Goal: Use online tool/utility: Utilize a website feature to perform a specific function

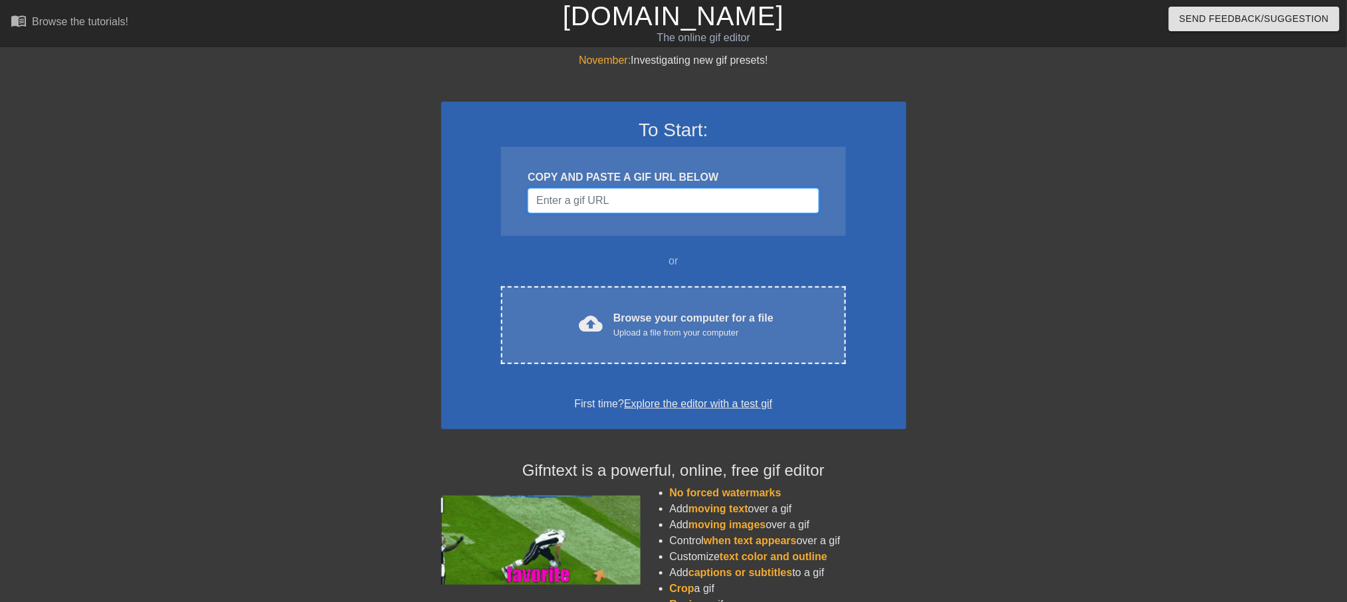
click at [642, 199] on input "Username" at bounding box center [673, 200] width 291 height 25
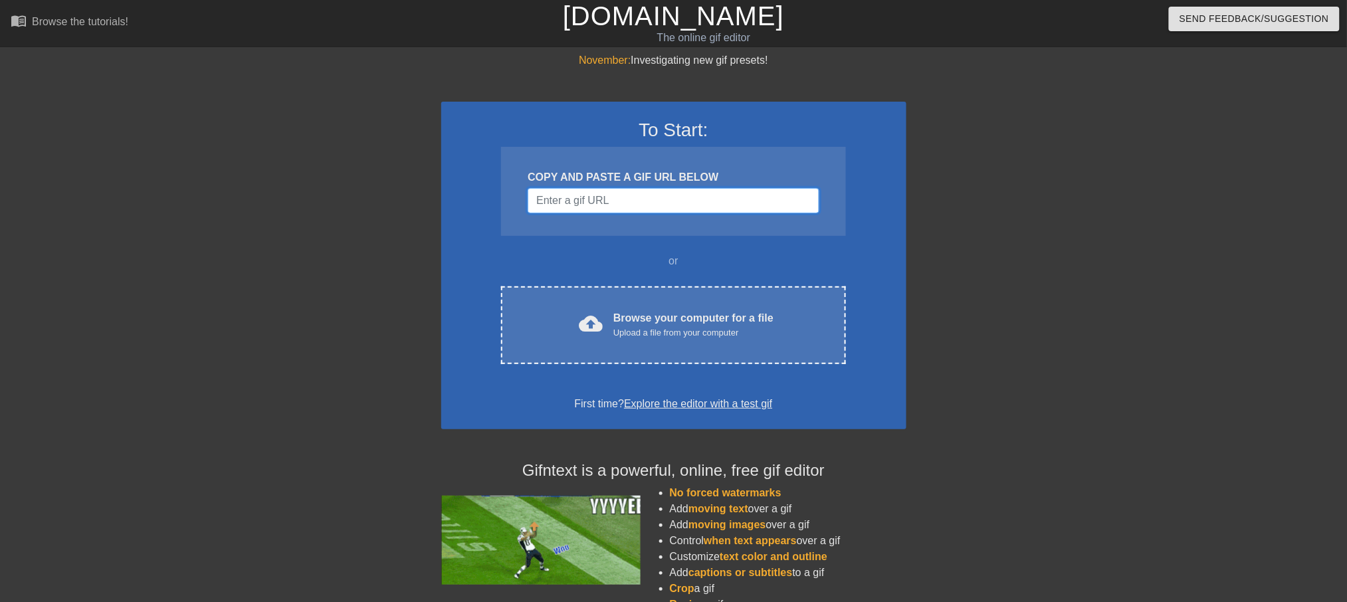
paste input "[URL][DOMAIN_NAME]"
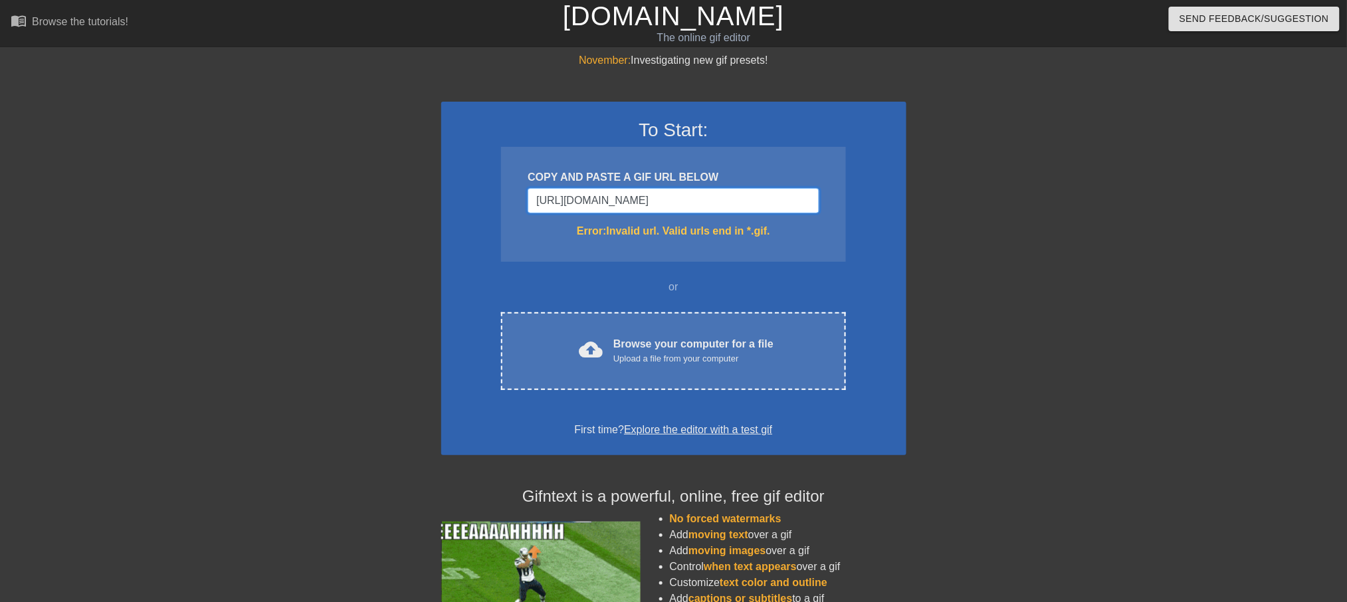
scroll to position [0, 100]
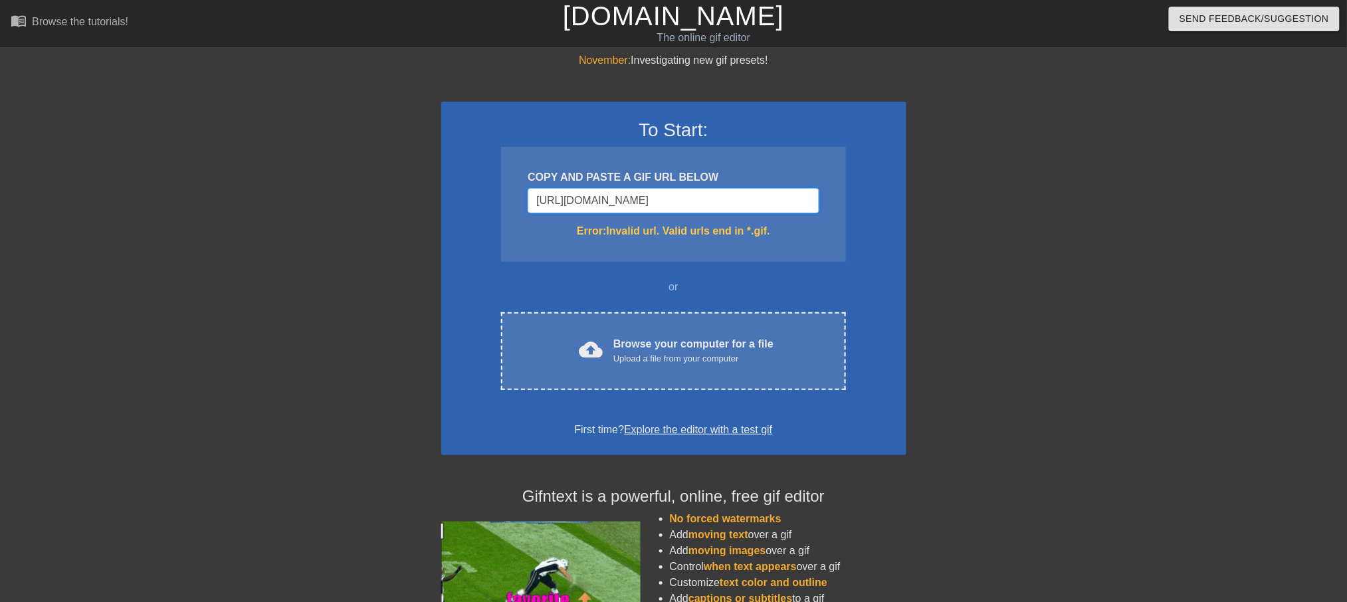
type input "[URL][DOMAIN_NAME]"
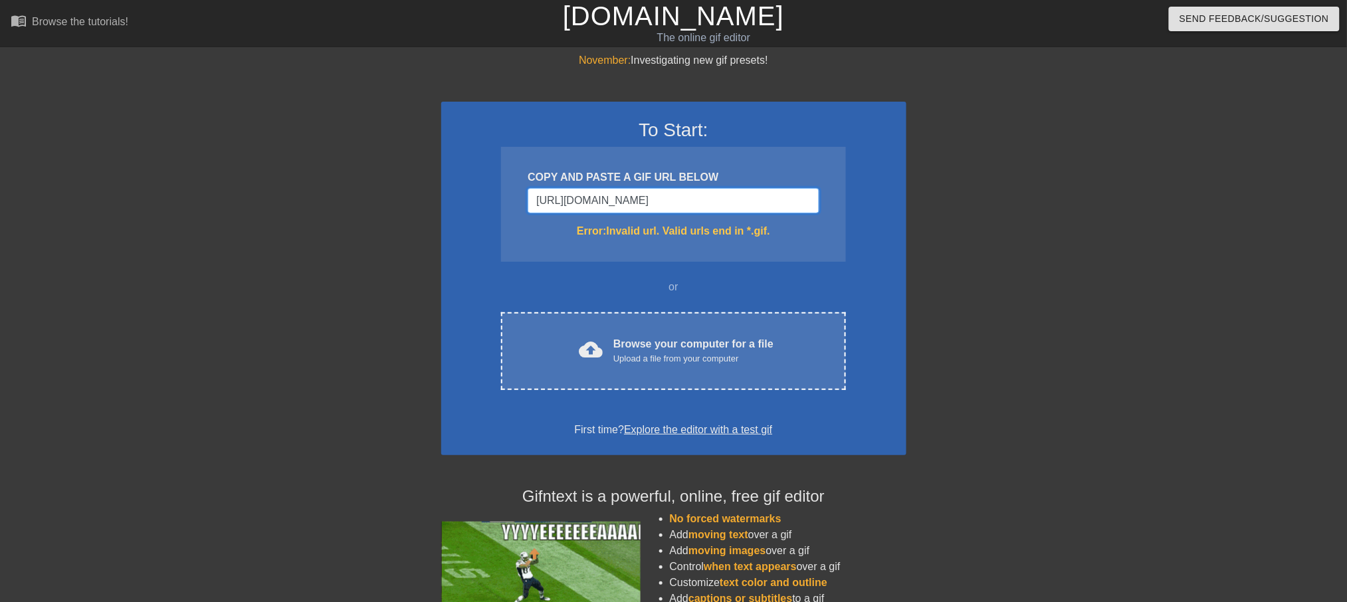
scroll to position [0, 0]
click at [739, 205] on input "[URL][DOMAIN_NAME]" at bounding box center [673, 200] width 291 height 25
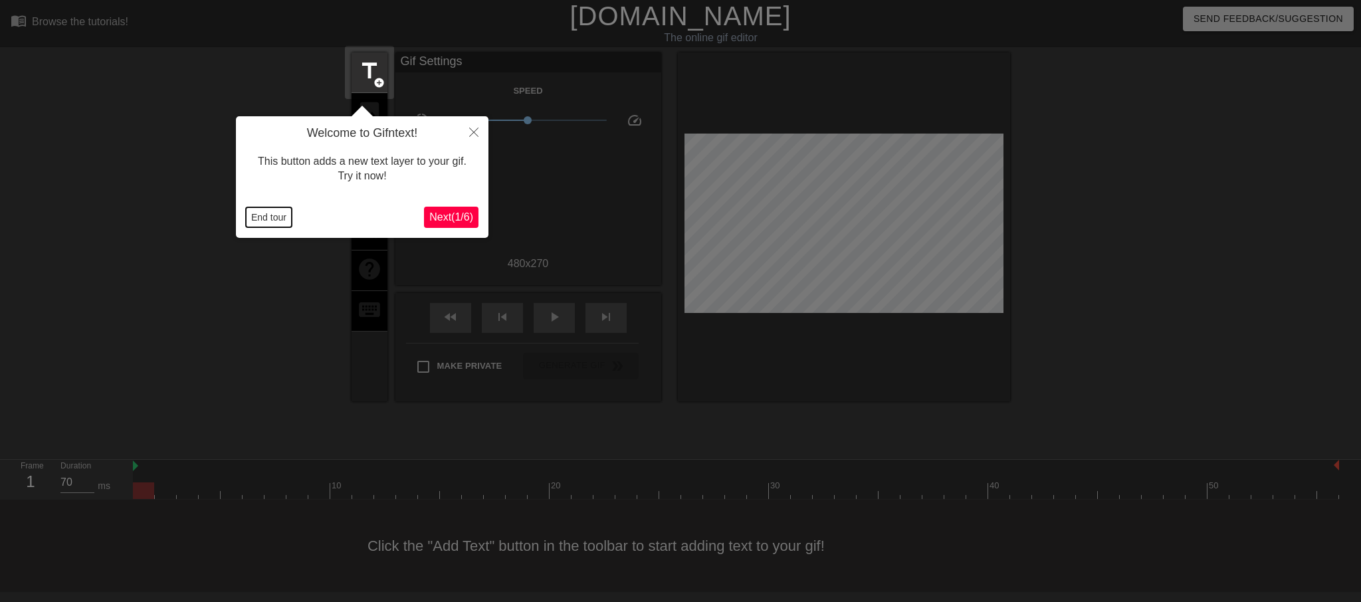
click at [274, 212] on button "End tour" at bounding box center [269, 217] width 46 height 20
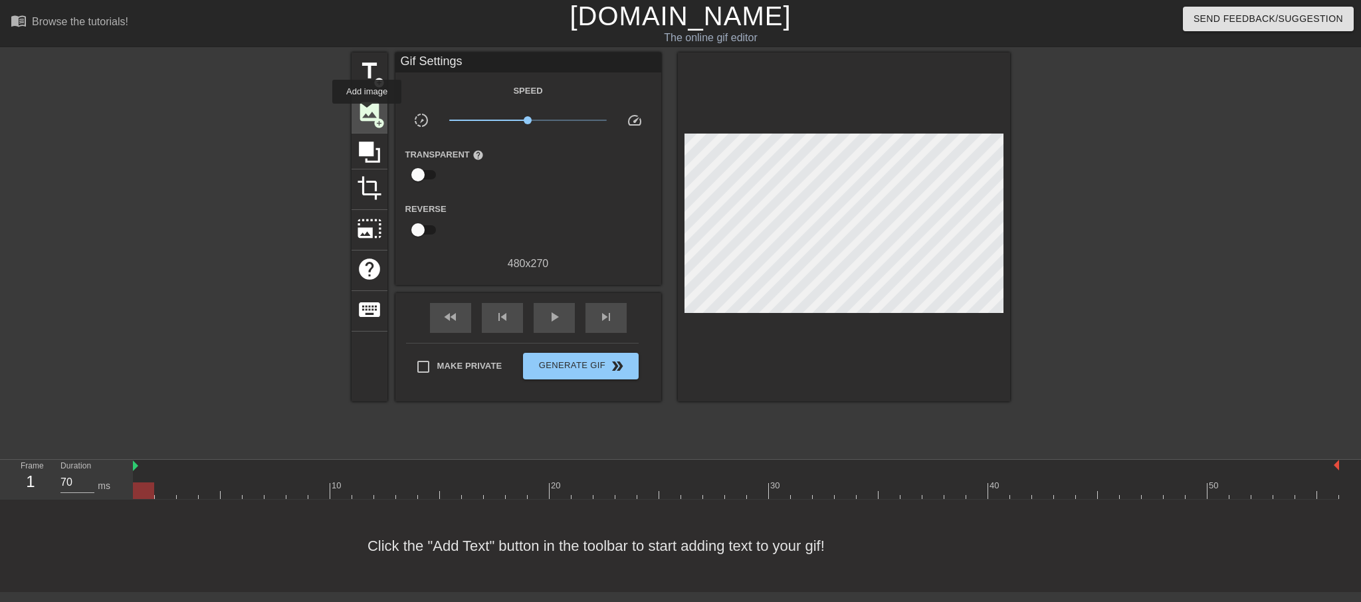
click at [367, 113] on span "image" at bounding box center [369, 111] width 25 height 25
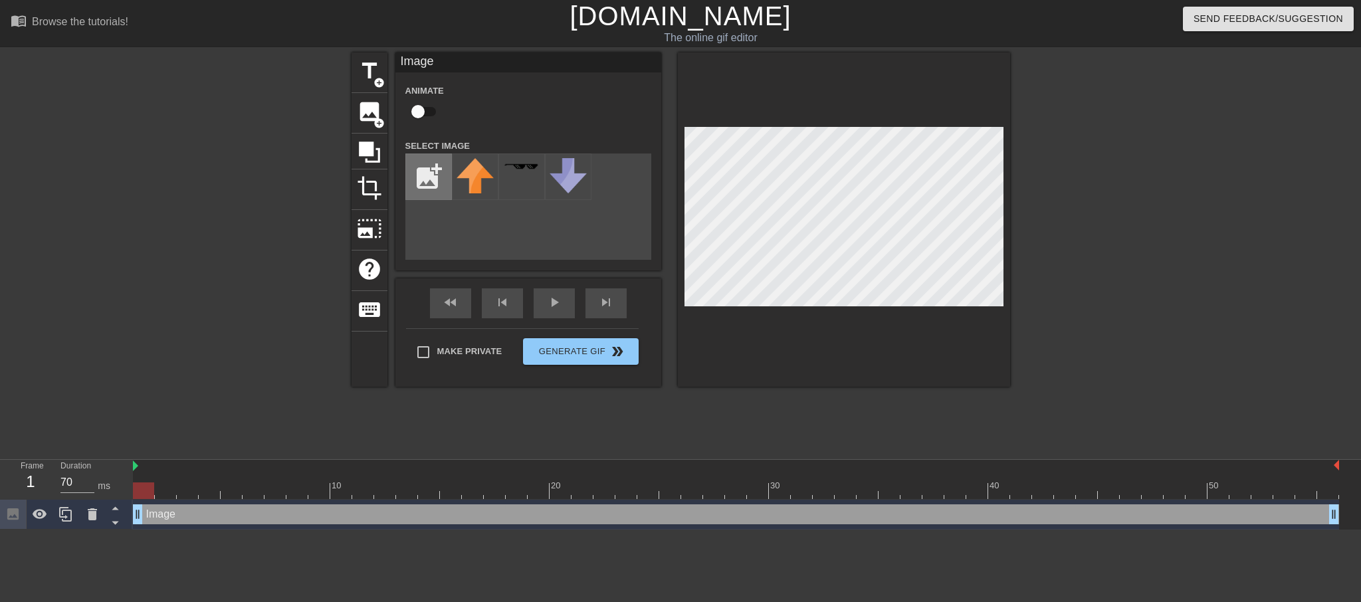
click at [423, 185] on input "file" at bounding box center [428, 176] width 45 height 45
type input "C:\fakepath\Background Remover.png"
click at [471, 177] on img at bounding box center [474, 176] width 37 height 37
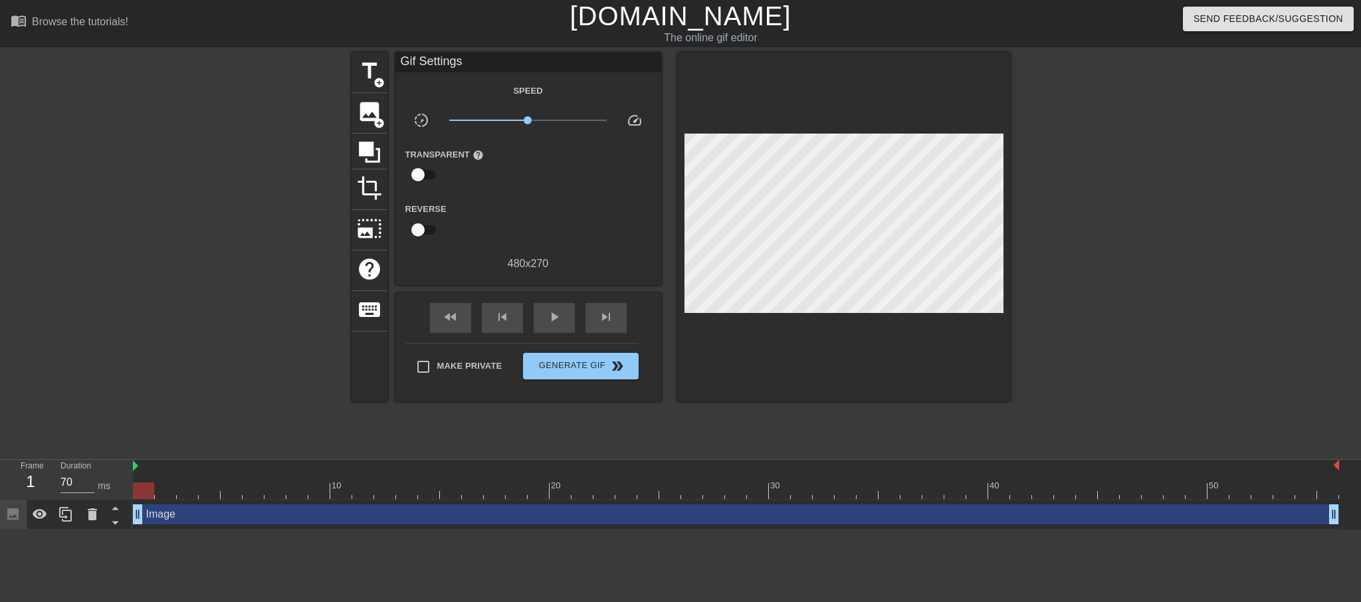
click at [830, 186] on div at bounding box center [844, 226] width 332 height 349
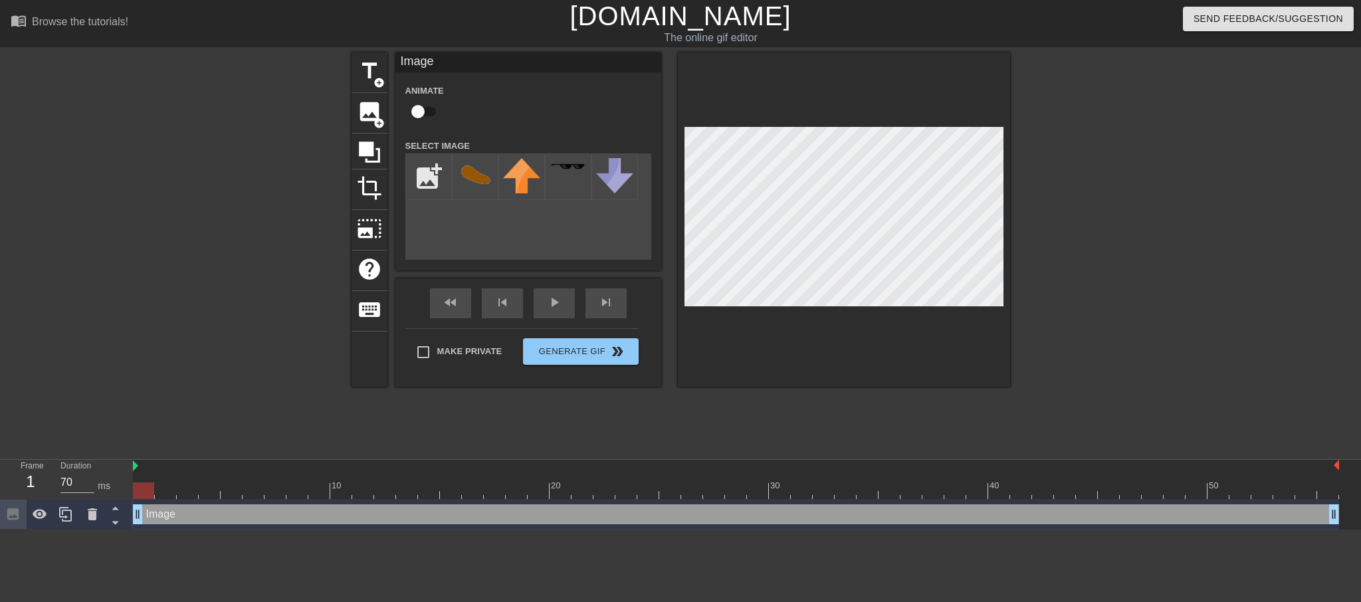
drag, startPoint x: 135, startPoint y: 466, endPoint x: 124, endPoint y: 473, distance: 12.9
click at [124, 473] on div "Frame 1 Duration 70 ms 10 20 30 40 50 Image drag_handle drag_handle" at bounding box center [680, 495] width 1361 height 70
click at [613, 514] on div "Image drag_handle drag_handle" at bounding box center [736, 514] width 1206 height 20
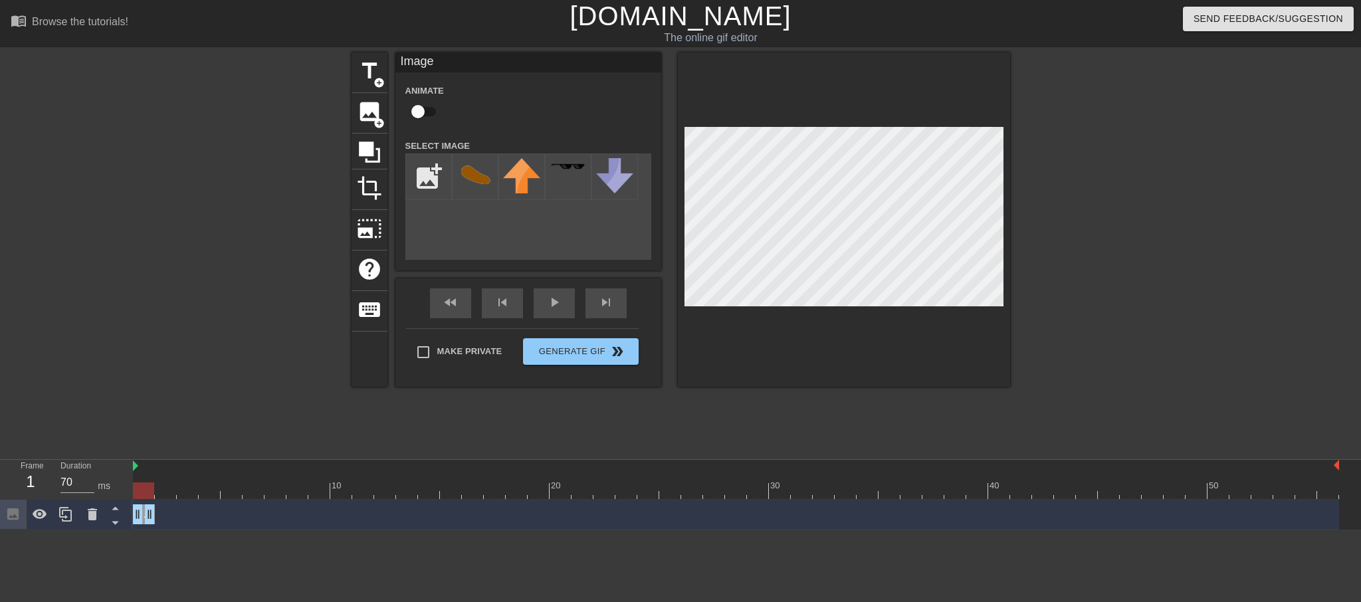
drag, startPoint x: 1332, startPoint y: 516, endPoint x: 145, endPoint y: 522, distance: 1187.3
click at [65, 517] on icon at bounding box center [65, 514] width 13 height 15
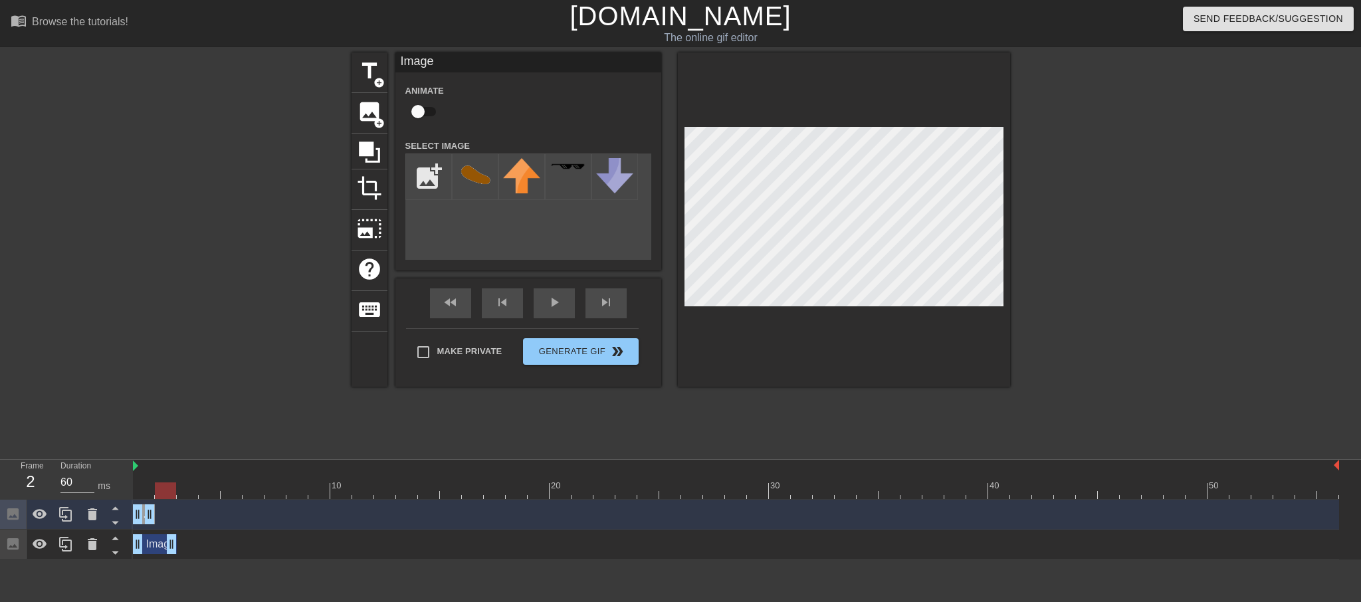
drag, startPoint x: 149, startPoint y: 541, endPoint x: 170, endPoint y: 546, distance: 21.1
drag, startPoint x: 142, startPoint y: 547, endPoint x: 153, endPoint y: 547, distance: 10.6
click at [153, 547] on div "Image drag_handle drag_handle" at bounding box center [736, 544] width 1206 height 20
drag, startPoint x: 152, startPoint y: 517, endPoint x: 255, endPoint y: 509, distance: 103.3
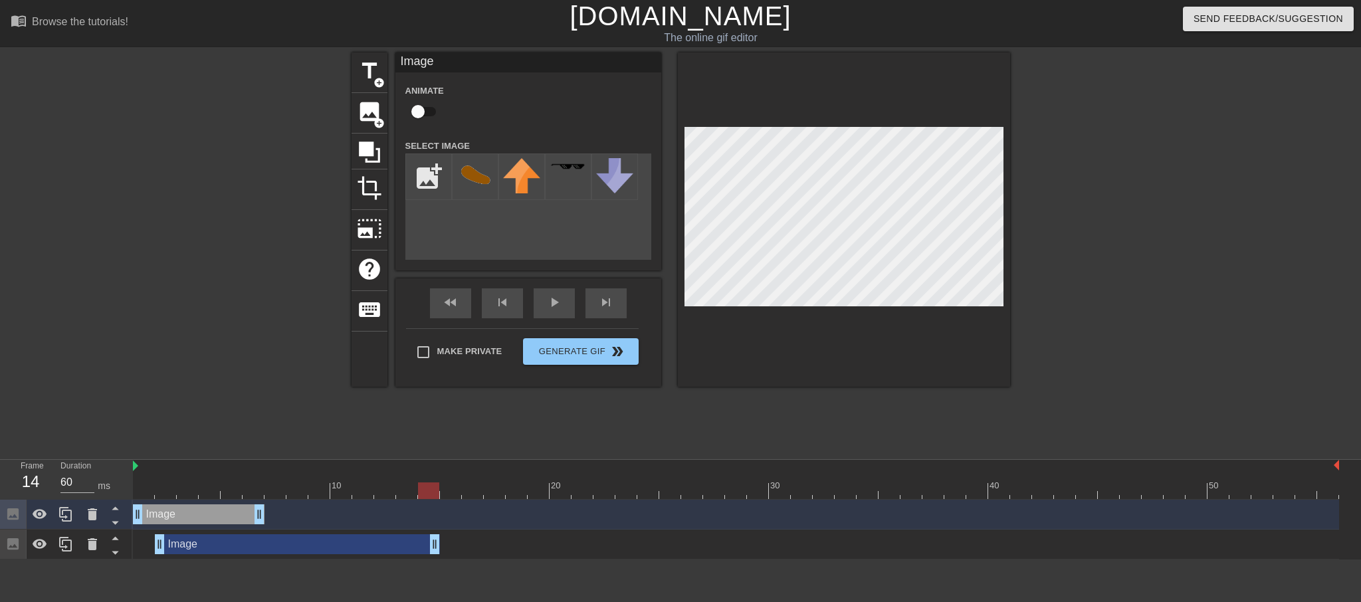
drag, startPoint x: 172, startPoint y: 546, endPoint x: 417, endPoint y: 549, distance: 244.5
drag, startPoint x: 160, startPoint y: 545, endPoint x: 271, endPoint y: 549, distance: 111.1
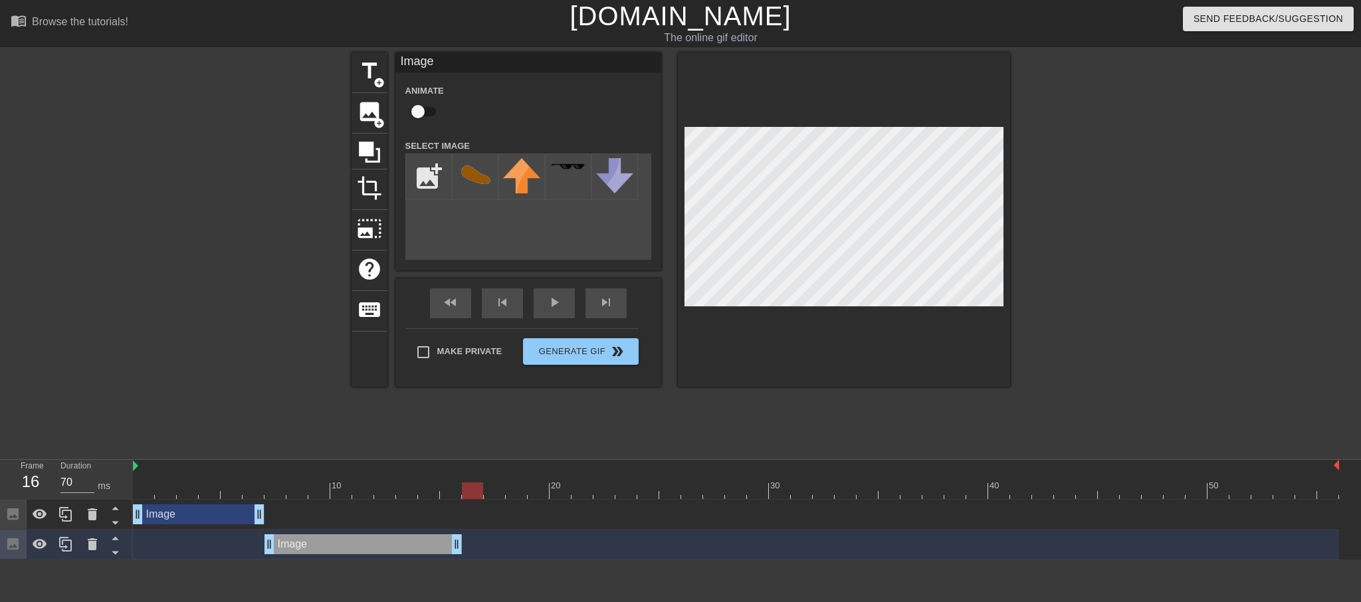
drag, startPoint x: 278, startPoint y: 485, endPoint x: 460, endPoint y: 500, distance: 183.3
click at [460, 500] on div "10 20 30 40 50 Image drag_handle drag_handle Image drag_handle drag_handle" at bounding box center [747, 510] width 1228 height 100
click at [64, 541] on icon at bounding box center [65, 544] width 13 height 15
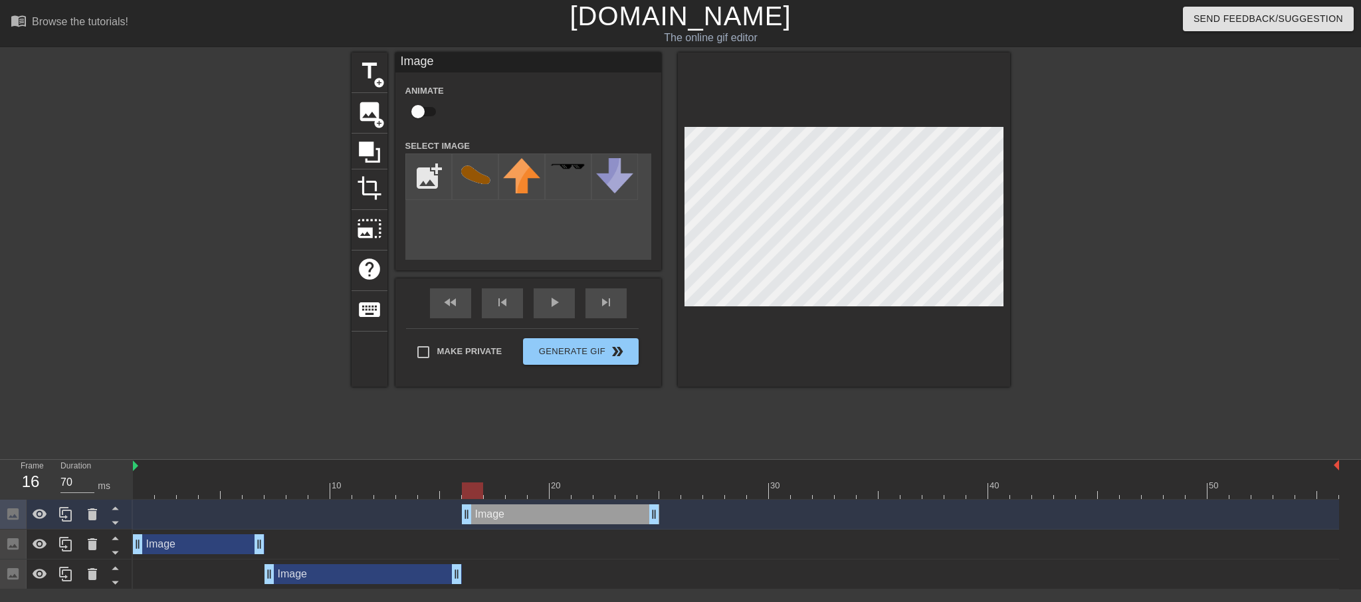
drag, startPoint x: 319, startPoint y: 512, endPoint x: 513, endPoint y: 585, distance: 207.5
click at [513, 585] on div "Image drag_handle drag_handle Image drag_handle drag_handle Image drag_handle d…" at bounding box center [747, 545] width 1228 height 90
drag, startPoint x: 475, startPoint y: 493, endPoint x: 846, endPoint y: 458, distance: 372.3
click at [846, 459] on div "Frame 32 Duration 70 ms 10 20 30 40 50 Image drag_handle drag_handle Image drag…" at bounding box center [680, 524] width 1361 height 130
drag, startPoint x: 651, startPoint y: 516, endPoint x: 735, endPoint y: 512, distance: 84.5
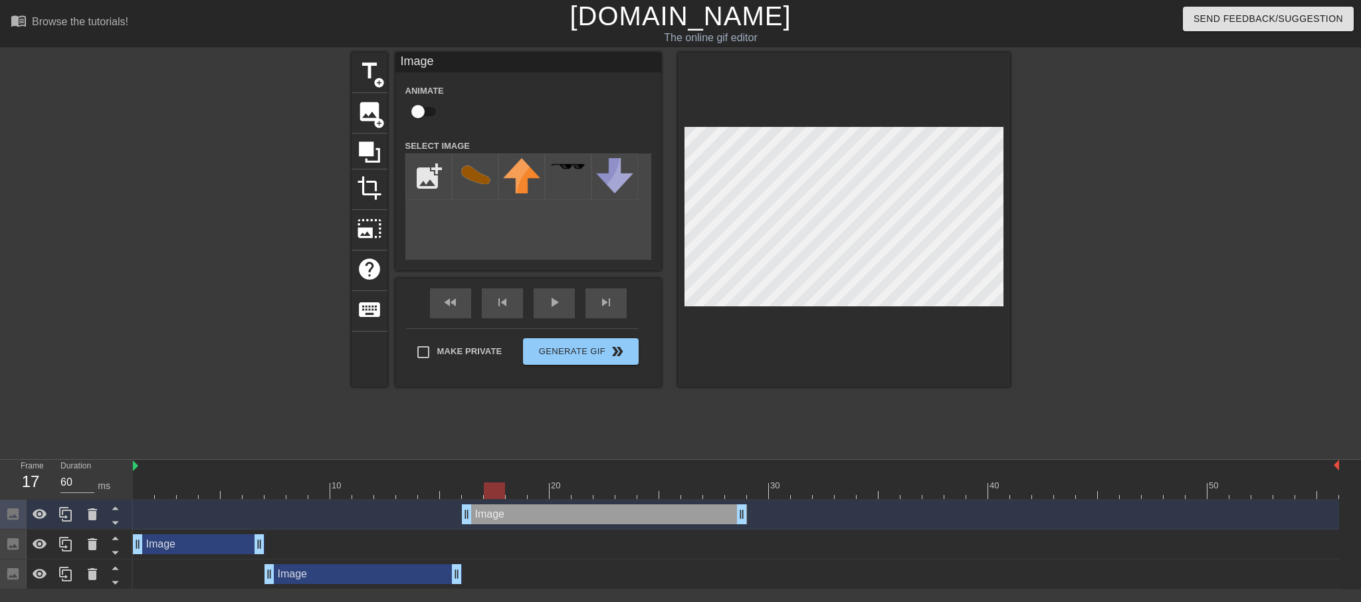
drag, startPoint x: 448, startPoint y: 486, endPoint x: 484, endPoint y: 487, distance: 36.5
click at [484, 487] on div at bounding box center [736, 490] width 1206 height 17
click at [484, 487] on div at bounding box center [494, 490] width 21 height 17
drag, startPoint x: 458, startPoint y: 570, endPoint x: 690, endPoint y: 561, distance: 231.4
click at [690, 561] on div "Image drag_handle drag_handle" at bounding box center [736, 574] width 1206 height 30
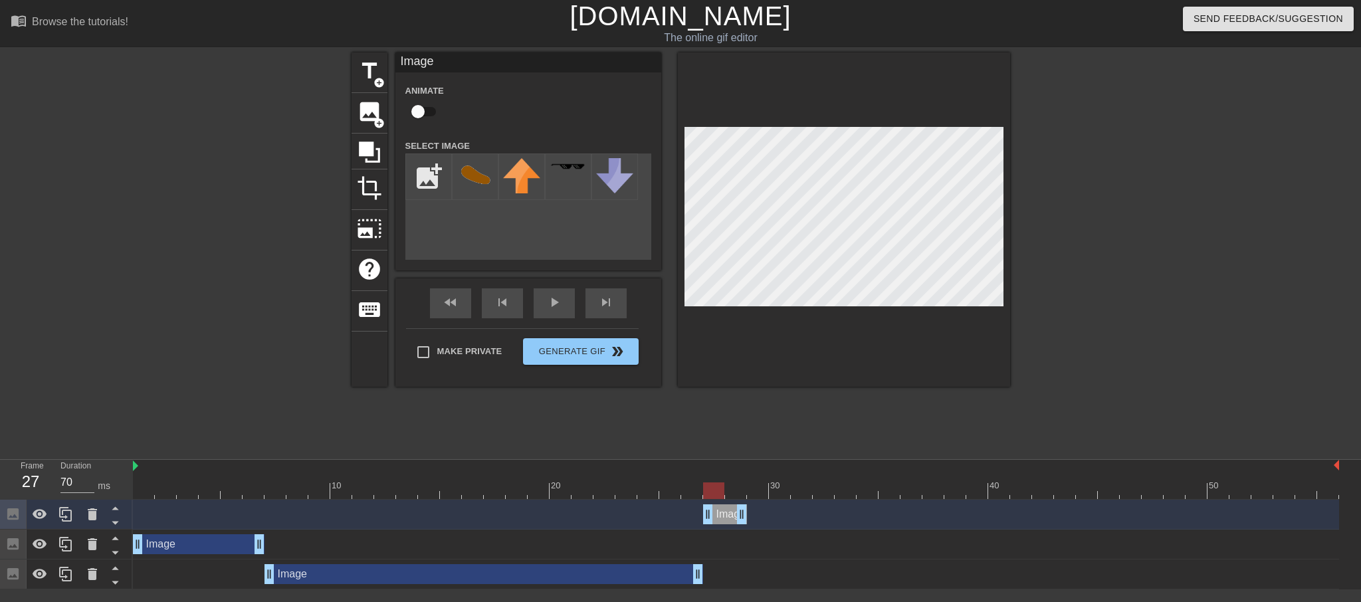
drag, startPoint x: 468, startPoint y: 513, endPoint x: 712, endPoint y: 508, distance: 243.9
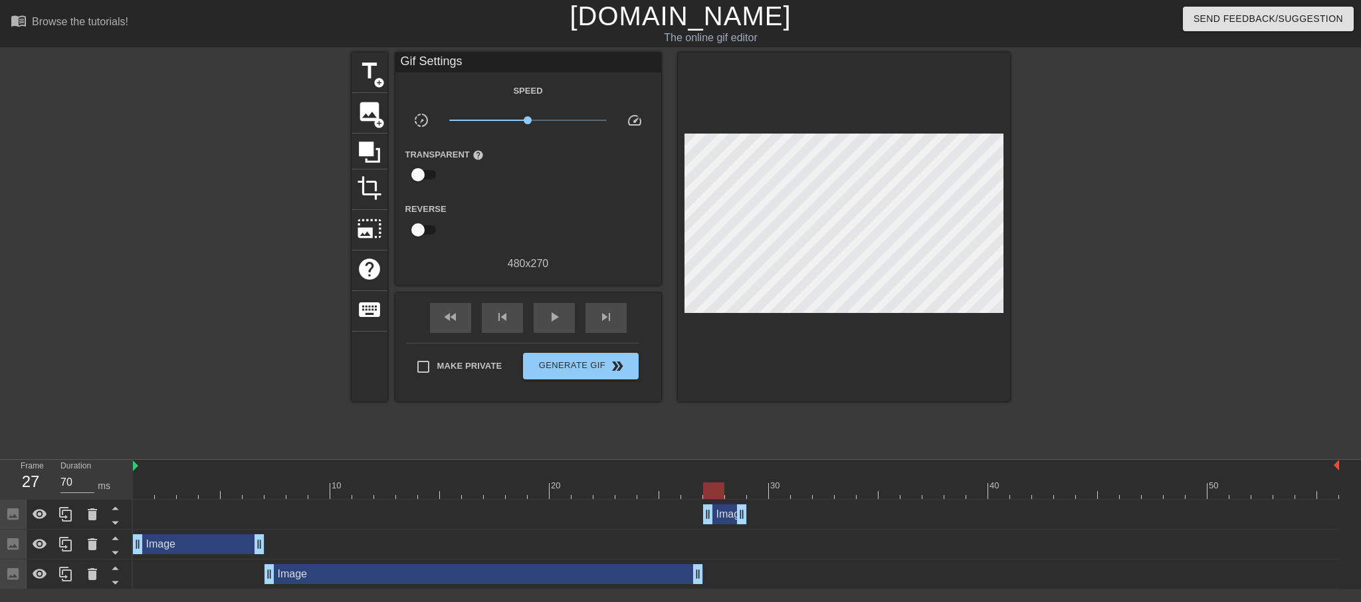
drag, startPoint x: 747, startPoint y: 514, endPoint x: 793, endPoint y: 515, distance: 45.8
click at [793, 515] on div "Image drag_handle drag_handle" at bounding box center [736, 514] width 1206 height 20
drag, startPoint x: 737, startPoint y: 514, endPoint x: 838, endPoint y: 514, distance: 101.0
click at [66, 517] on icon at bounding box center [65, 514] width 13 height 15
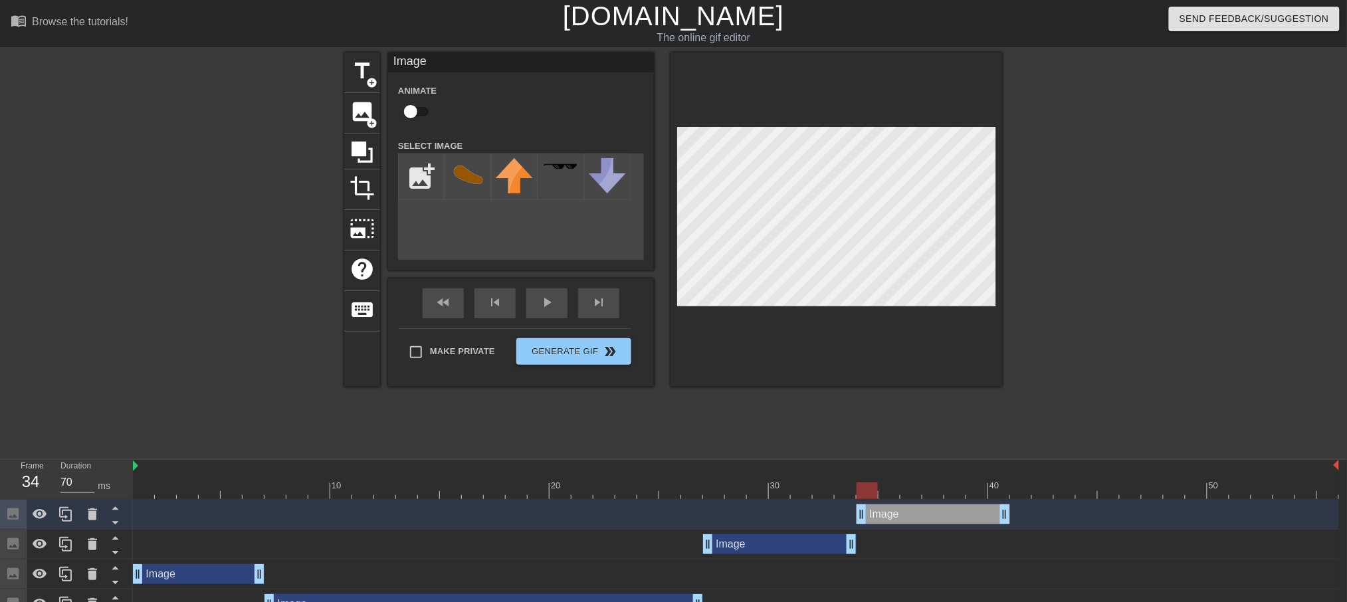
drag, startPoint x: 766, startPoint y: 516, endPoint x: 912, endPoint y: 520, distance: 145.6
click at [912, 520] on div "Image drag_handle drag_handle" at bounding box center [932, 514] width 153 height 20
drag, startPoint x: 867, startPoint y: 490, endPoint x: 1001, endPoint y: 493, distance: 134.2
click at [1001, 493] on div at bounding box center [998, 490] width 21 height 17
click at [68, 510] on icon at bounding box center [65, 514] width 13 height 15
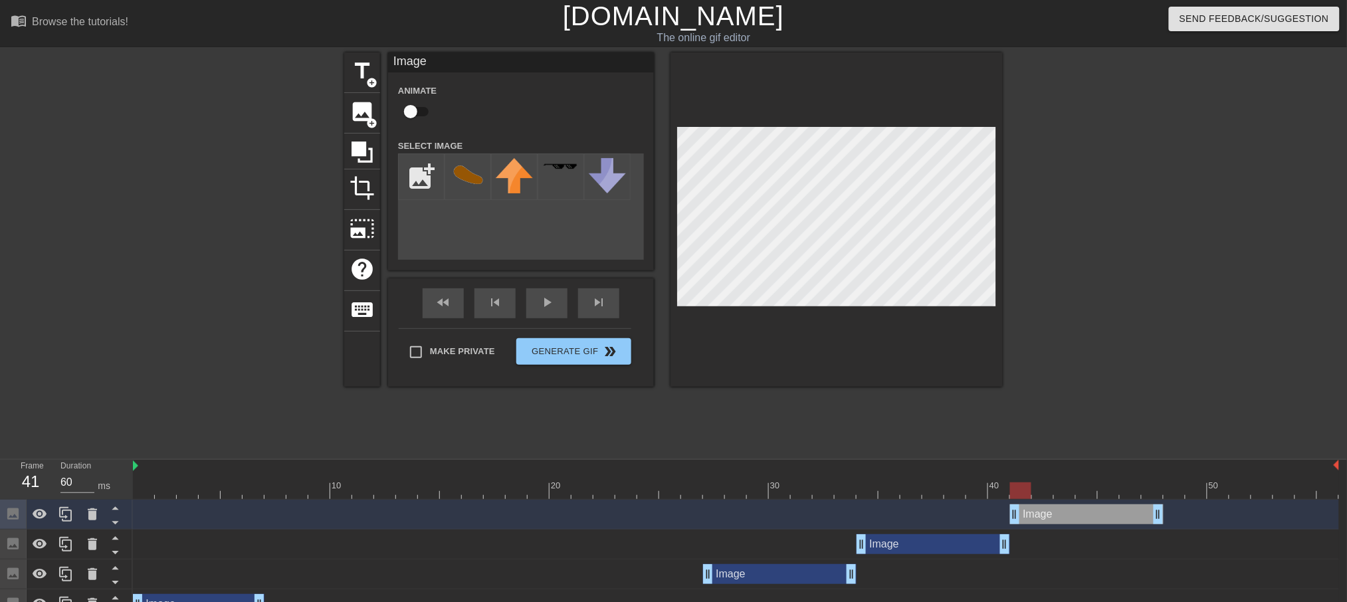
drag, startPoint x: 910, startPoint y: 518, endPoint x: 1064, endPoint y: 521, distance: 154.2
click at [1064, 521] on div "Image drag_handle drag_handle" at bounding box center [1086, 514] width 153 height 20
drag, startPoint x: 1025, startPoint y: 492, endPoint x: 1153, endPoint y: 490, distance: 128.2
click at [1153, 490] on div at bounding box center [736, 490] width 1206 height 17
drag, startPoint x: 1155, startPoint y: 494, endPoint x: 1139, endPoint y: 504, distance: 18.5
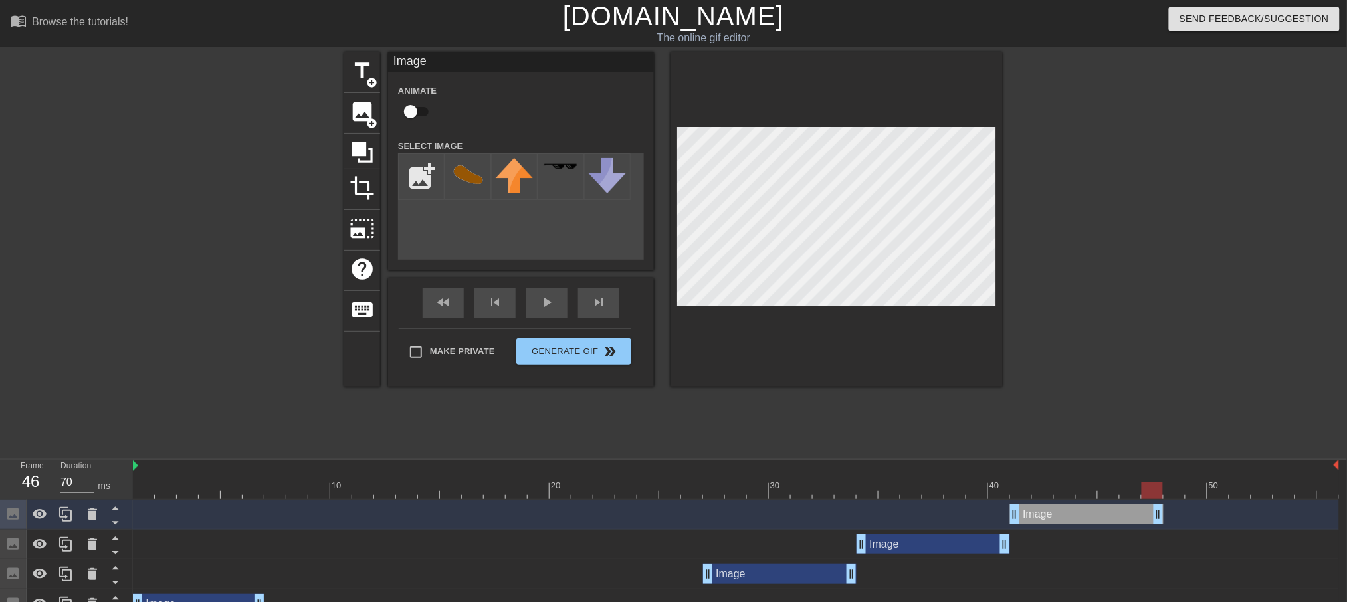
click at [1139, 504] on div "10 20 30 40 50 Image drag_handle drag_handle Image drag_handle drag_handle Imag…" at bounding box center [740, 554] width 1214 height 189
drag, startPoint x: 1136, startPoint y: 496, endPoint x: 1159, endPoint y: 498, distance: 22.7
click at [1159, 498] on div at bounding box center [736, 490] width 1206 height 17
click at [66, 518] on icon at bounding box center [65, 514] width 13 height 15
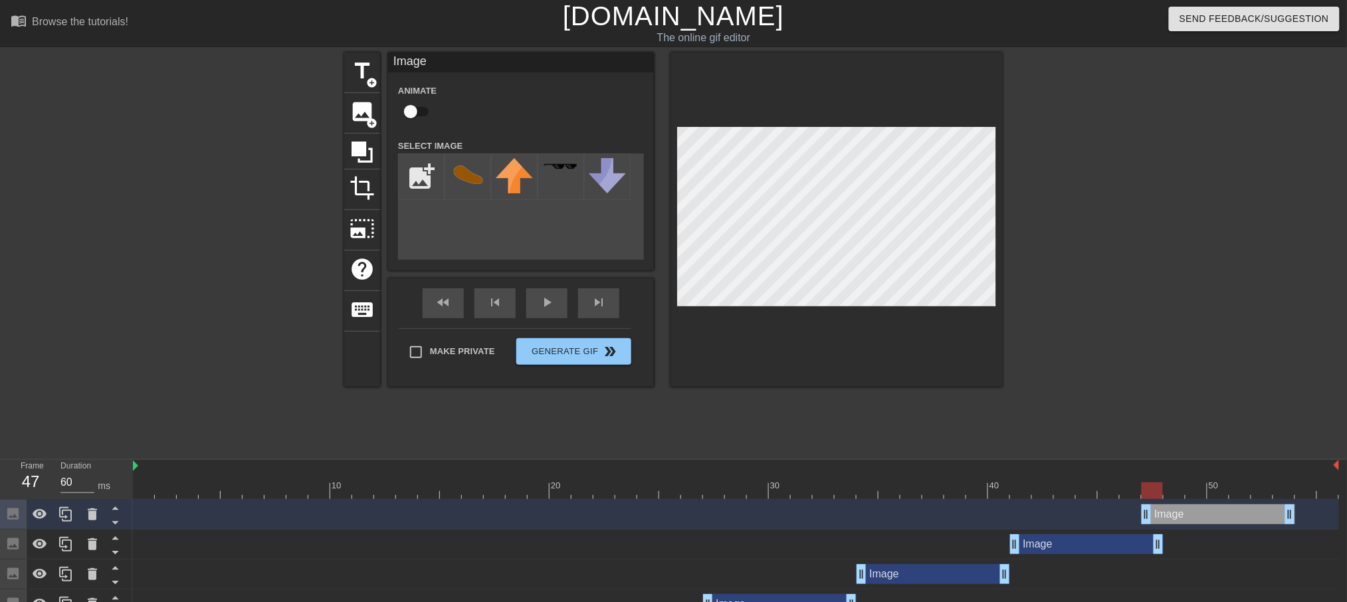
drag, startPoint x: 1049, startPoint y: 522, endPoint x: 1191, endPoint y: 520, distance: 141.5
click at [1191, 520] on div "Image drag_handle drag_handle" at bounding box center [1217, 514] width 153 height 20
drag, startPoint x: 1191, startPoint y: 520, endPoint x: 1203, endPoint y: 520, distance: 12.6
click at [1203, 520] on div "Image drag_handle drag_handle" at bounding box center [1239, 514] width 153 height 20
drag, startPoint x: 1312, startPoint y: 515, endPoint x: 1359, endPoint y: 514, distance: 47.2
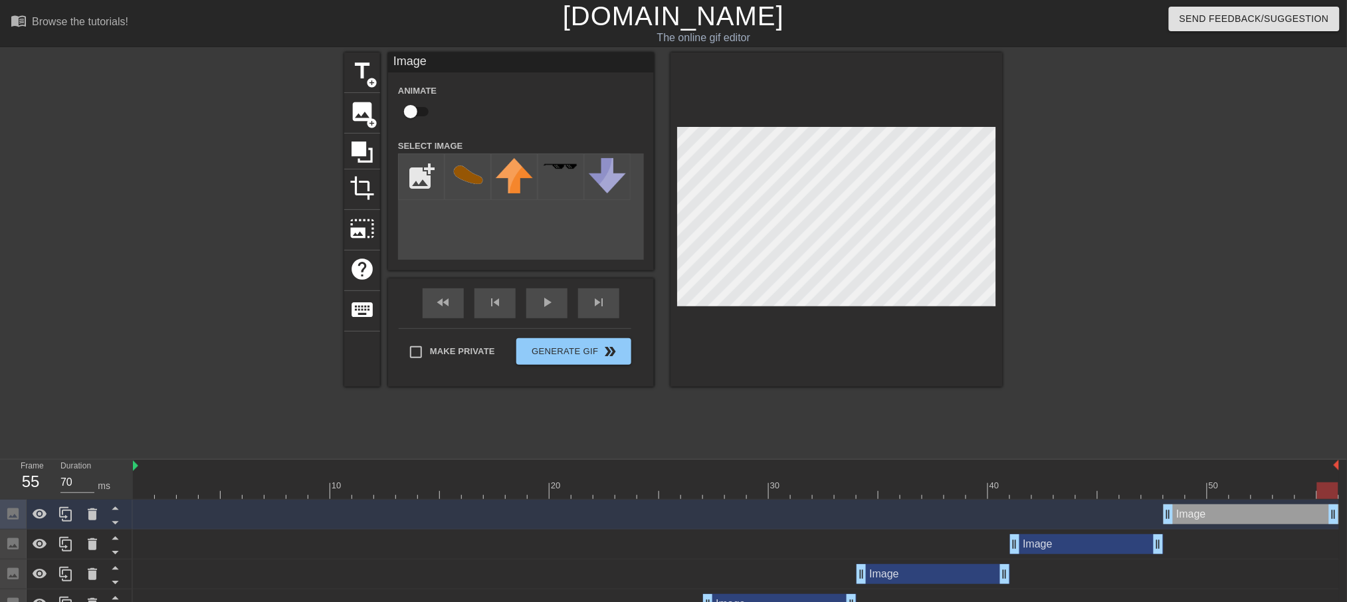
click at [1346, 514] on html "menu_book Browse the tutorials! [DOMAIN_NAME] The online gif editor Send Feedba…" at bounding box center [673, 339] width 1347 height 679
drag, startPoint x: 1321, startPoint y: 486, endPoint x: 1169, endPoint y: 508, distance: 153.0
click at [1169, 508] on div "10 20 30 40 50 Image drag_handle drag_handle Image drag_handle drag_handle Imag…" at bounding box center [740, 569] width 1214 height 219
drag, startPoint x: 1165, startPoint y: 512, endPoint x: 1139, endPoint y: 516, distance: 25.6
click at [1139, 516] on div "Image drag_handle drag_handle" at bounding box center [736, 514] width 1206 height 20
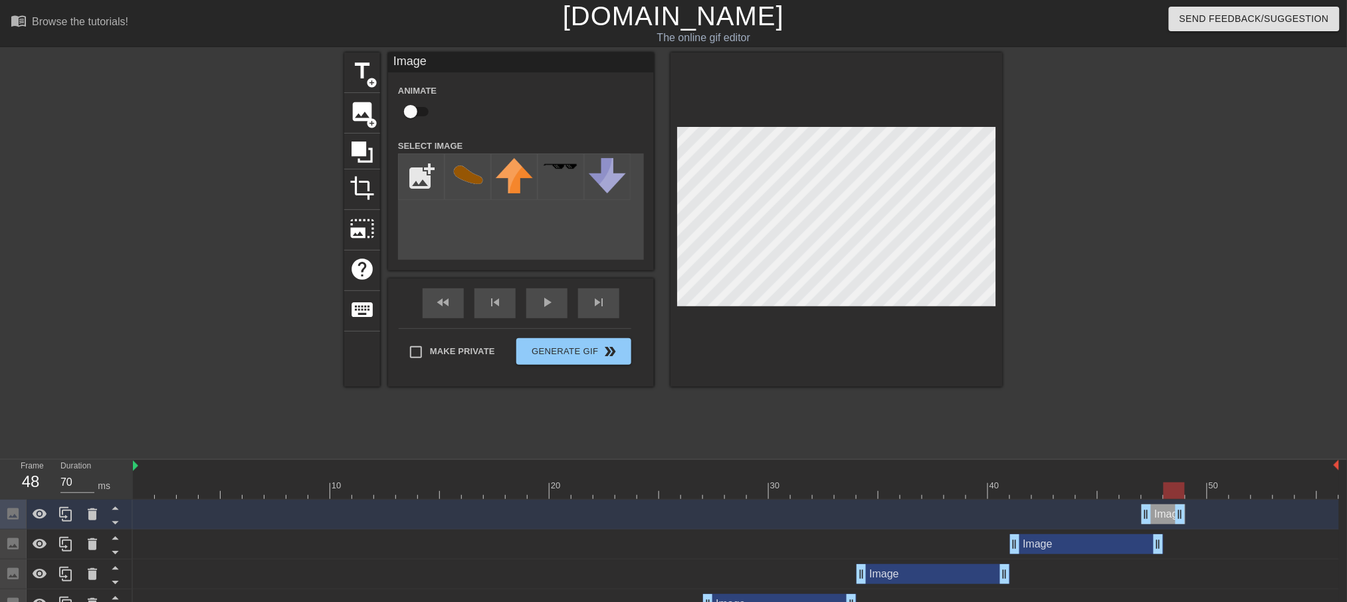
drag, startPoint x: 1330, startPoint y: 516, endPoint x: 1187, endPoint y: 511, distance: 142.9
click at [1187, 511] on div "Image drag_handle drag_handle" at bounding box center [736, 514] width 1206 height 20
drag, startPoint x: 1141, startPoint y: 514, endPoint x: 1163, endPoint y: 514, distance: 22.6
click at [64, 522] on icon at bounding box center [66, 514] width 16 height 16
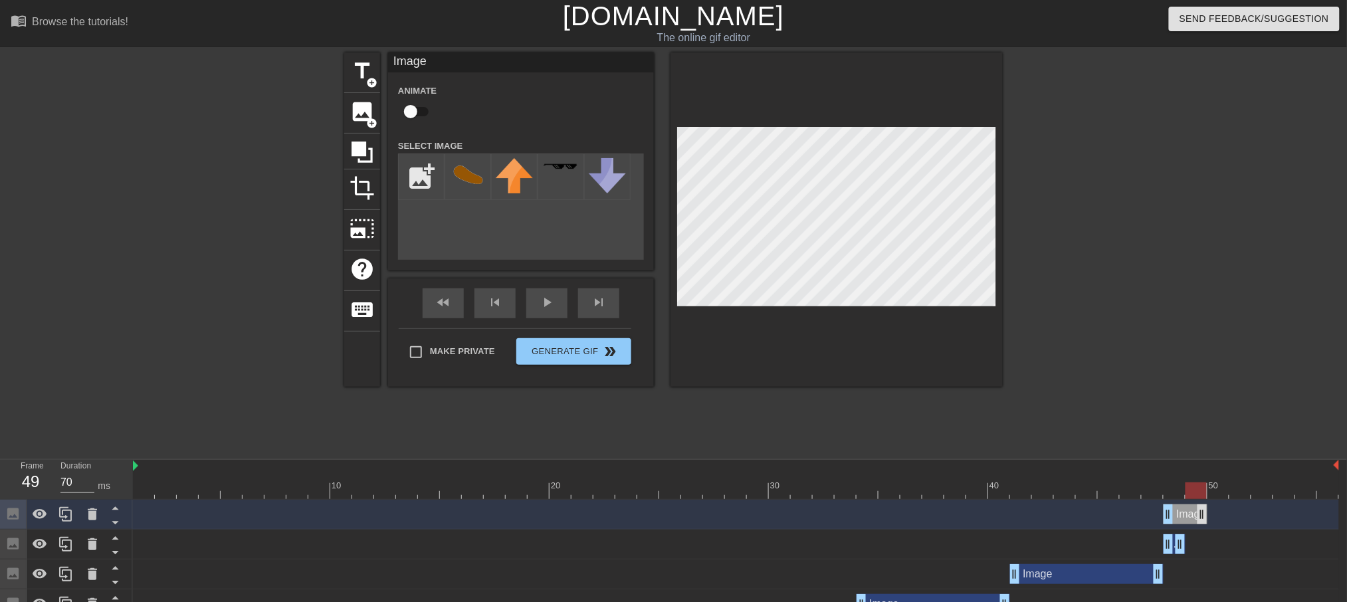
drag, startPoint x: 1177, startPoint y: 515, endPoint x: 1201, endPoint y: 516, distance: 24.6
drag, startPoint x: 1168, startPoint y: 514, endPoint x: 1191, endPoint y: 515, distance: 22.6
click at [64, 512] on icon at bounding box center [66, 514] width 16 height 16
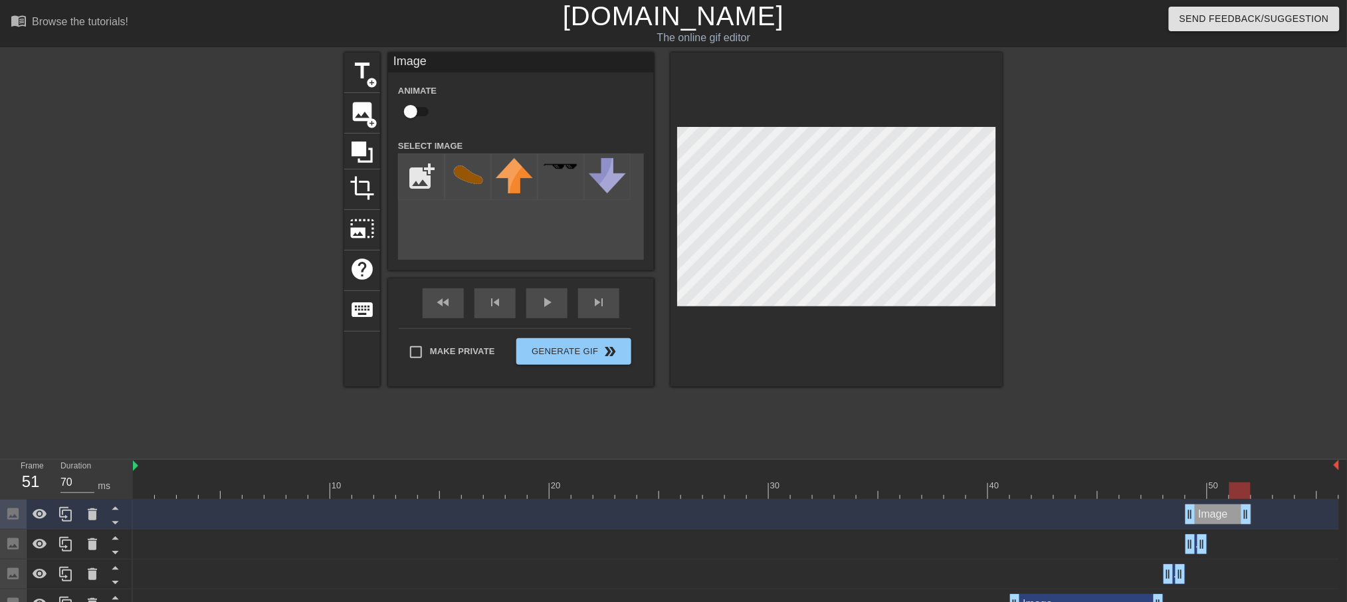
drag, startPoint x: 1199, startPoint y: 515, endPoint x: 1245, endPoint y: 522, distance: 46.3
drag, startPoint x: 1191, startPoint y: 517, endPoint x: 1215, endPoint y: 518, distance: 23.3
drag, startPoint x: 1220, startPoint y: 486, endPoint x: 1253, endPoint y: 492, distance: 33.8
click at [1253, 492] on div at bounding box center [736, 490] width 1206 height 17
drag, startPoint x: 1247, startPoint y: 515, endPoint x: 1266, endPoint y: 528, distance: 22.9
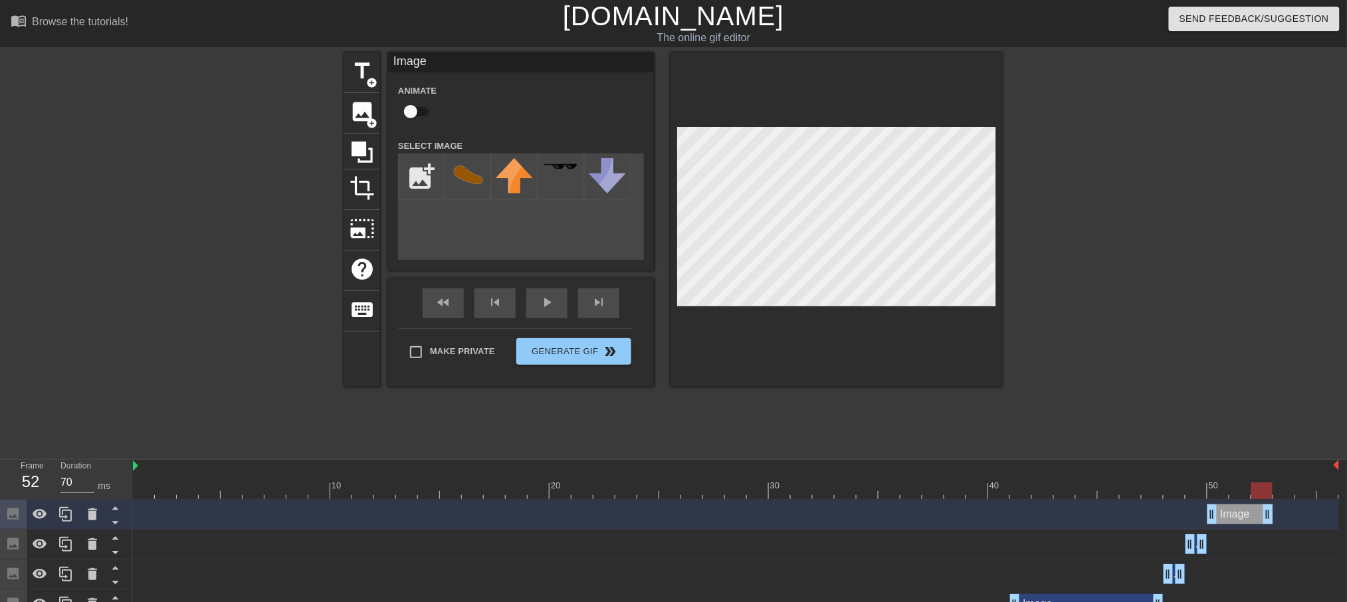
click at [1266, 528] on div "Image drag_handle drag_handle" at bounding box center [736, 515] width 1206 height 30
drag, startPoint x: 1266, startPoint y: 517, endPoint x: 1248, endPoint y: 516, distance: 18.0
click at [64, 521] on icon at bounding box center [65, 514] width 13 height 15
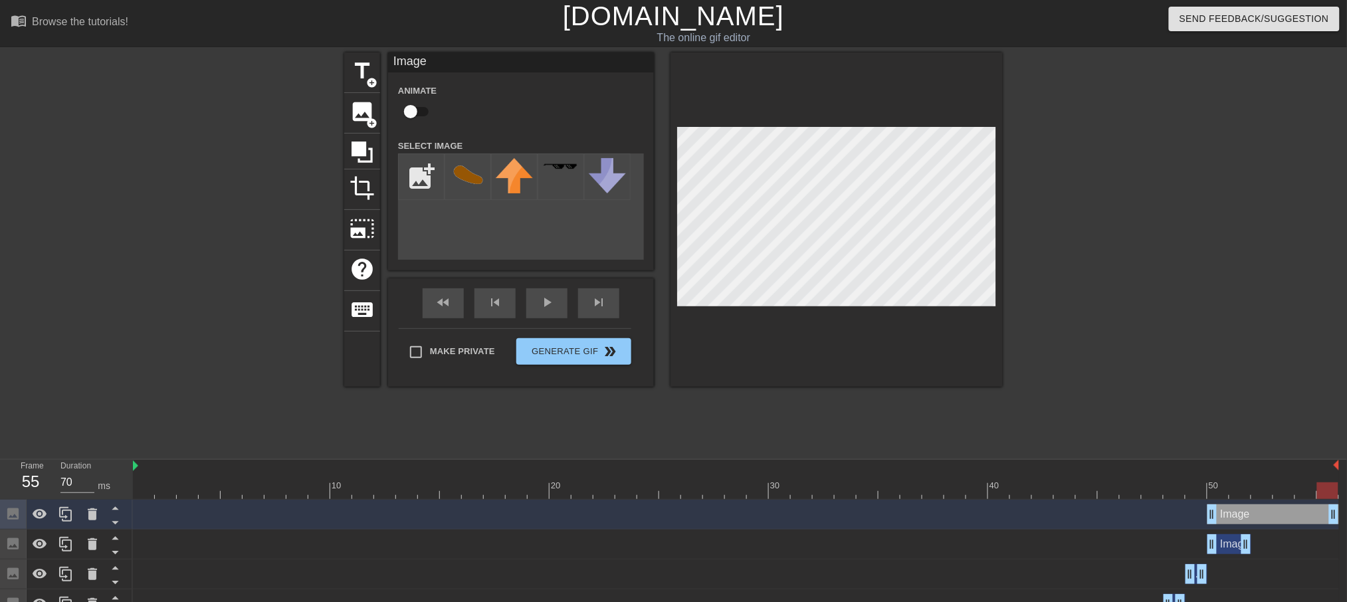
drag, startPoint x: 1248, startPoint y: 511, endPoint x: 1347, endPoint y: 514, distance: 98.4
click at [1346, 514] on html "menu_book Browse the tutorials! [DOMAIN_NAME] The online gif editor Send Feedba…" at bounding box center [673, 384] width 1347 height 769
drag, startPoint x: 1207, startPoint y: 519, endPoint x: 1241, endPoint y: 517, distance: 33.9
click at [1241, 517] on div "Image drag_handle drag_handle" at bounding box center [736, 514] width 1206 height 20
drag, startPoint x: 1264, startPoint y: 490, endPoint x: 1241, endPoint y: 490, distance: 22.6
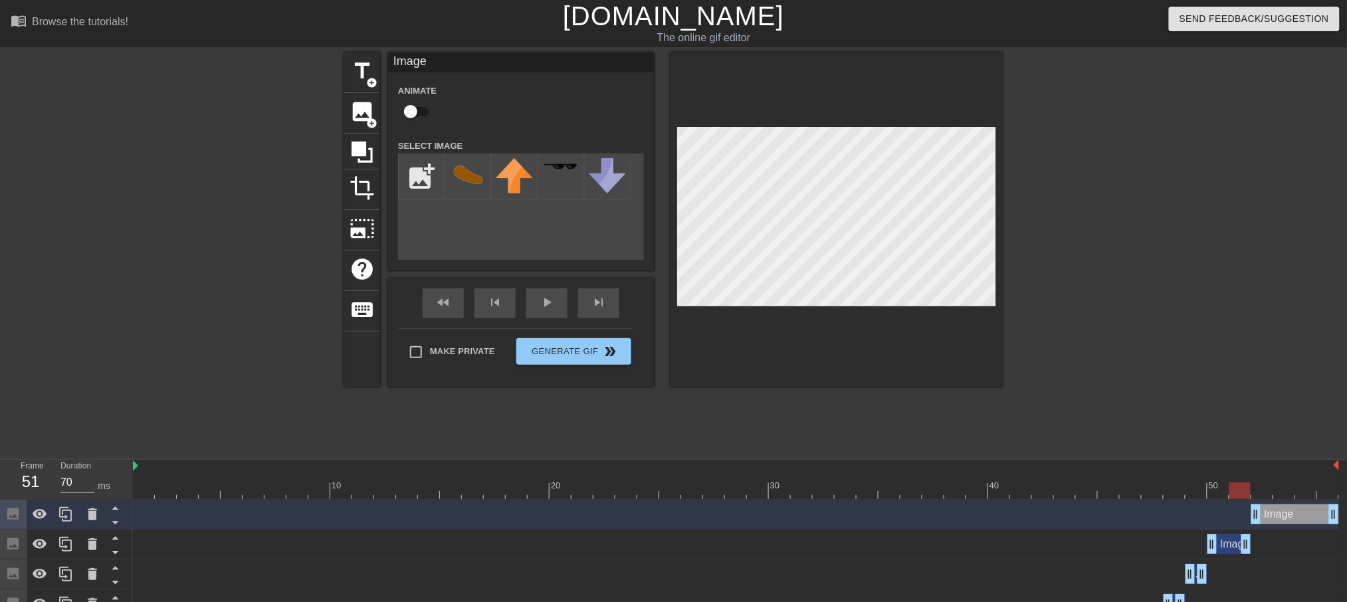
click at [1241, 490] on div at bounding box center [1239, 490] width 21 height 17
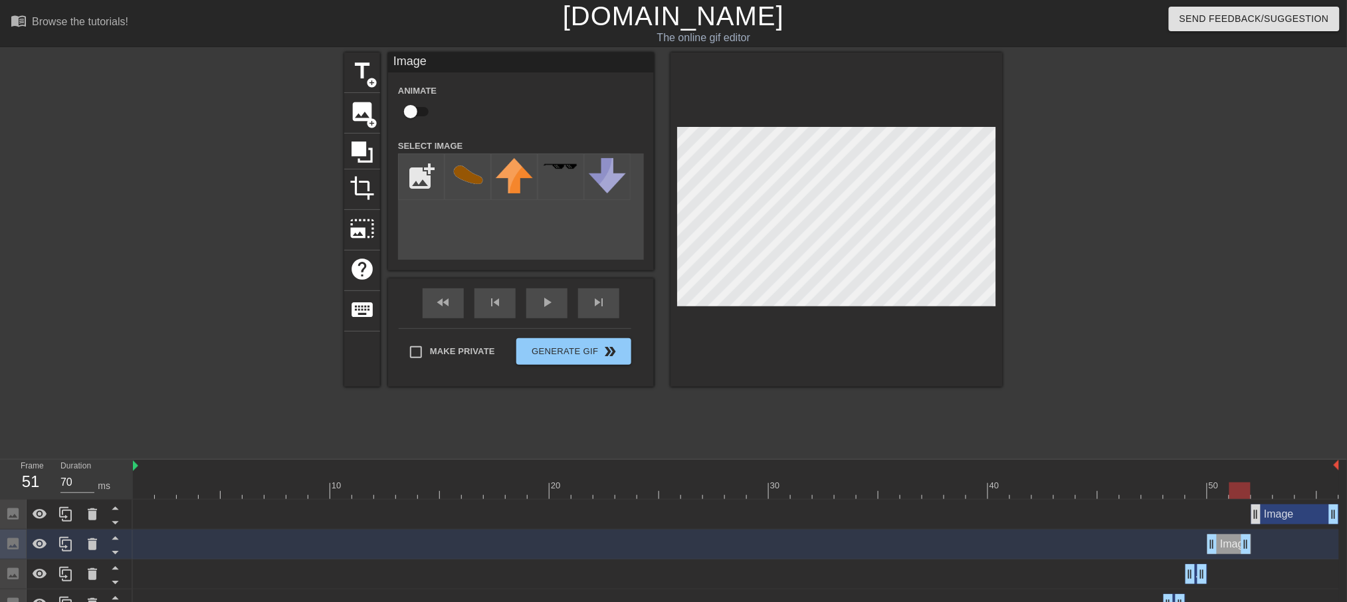
drag, startPoint x: 1236, startPoint y: 492, endPoint x: 1253, endPoint y: 505, distance: 20.9
click at [1253, 505] on div "10 20 30 40 50 Image drag_handle drag_handle Image drag_handle drag_handle Imag…" at bounding box center [740, 614] width 1214 height 309
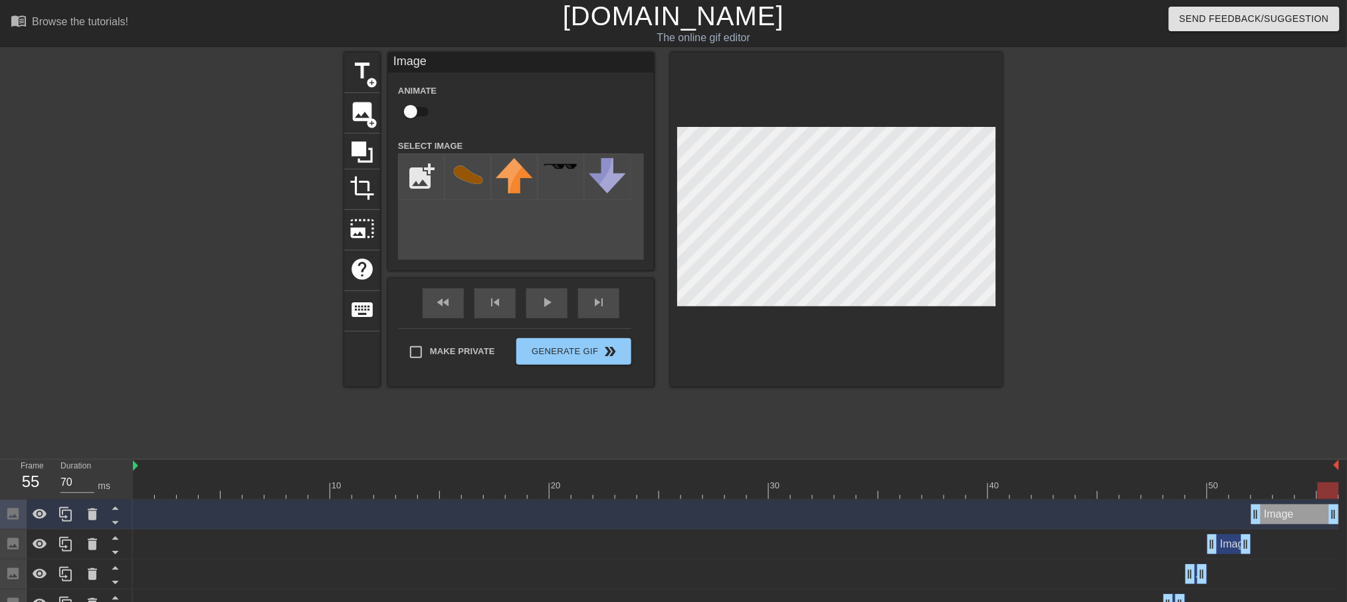
drag, startPoint x: 1262, startPoint y: 490, endPoint x: 1347, endPoint y: 498, distance: 86.1
click at [1346, 498] on html "menu_book Browse the tutorials! [DOMAIN_NAME] The online gif editor Send Feedba…" at bounding box center [673, 384] width 1347 height 769
type input "70"
drag, startPoint x: 1321, startPoint y: 489, endPoint x: 145, endPoint y: 504, distance: 1176.1
click at [145, 504] on div "10 20 30 40 50 Image drag_handle drag_handle Image drag_handle drag_handle Imag…" at bounding box center [740, 614] width 1214 height 309
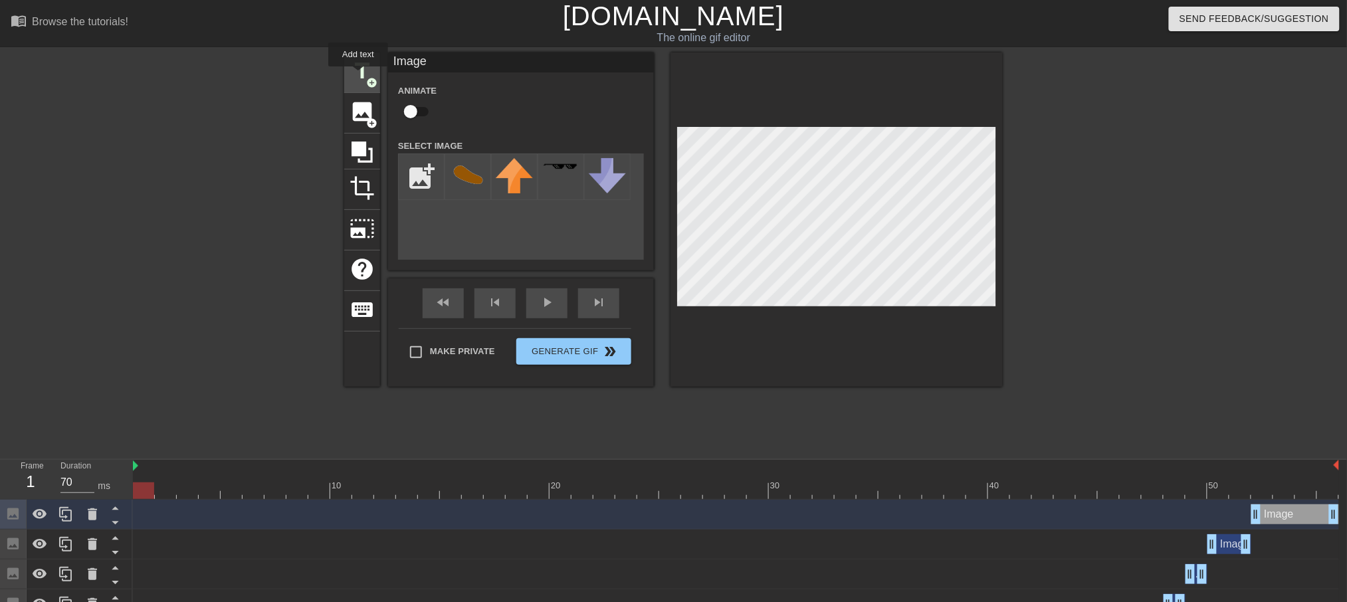
click at [357, 73] on span "title" at bounding box center [361, 70] width 25 height 25
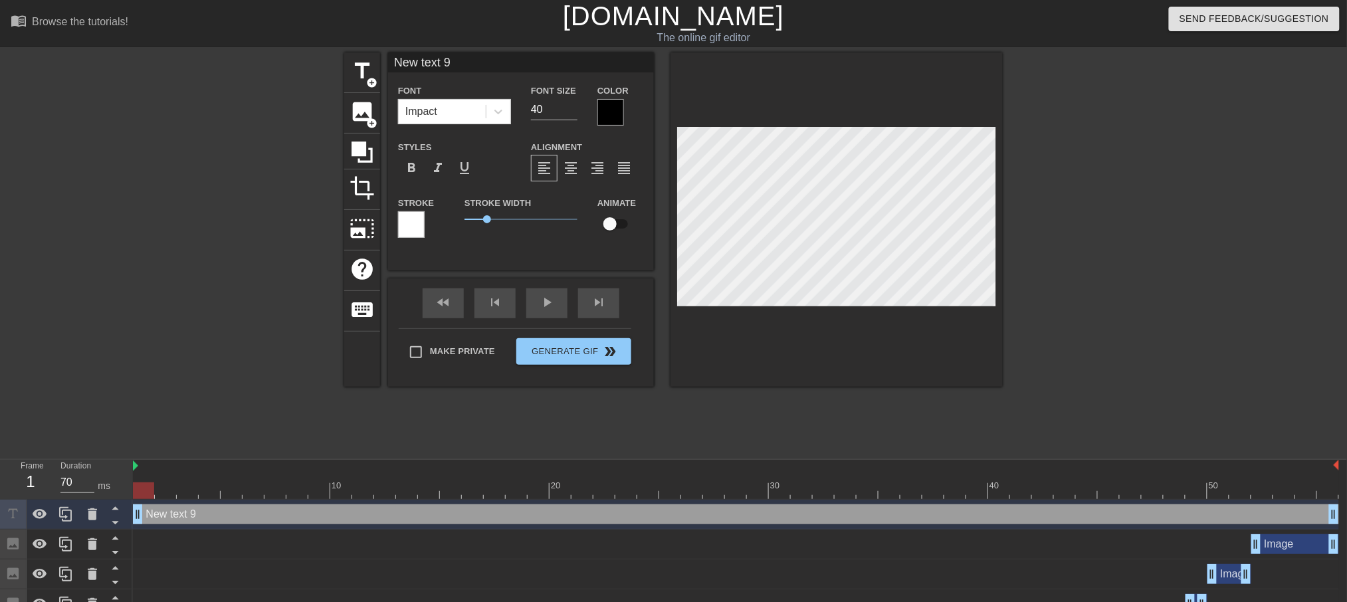
type input "P"
type textarea "P"
type input "Po"
type textarea "Po"
type input "Pot"
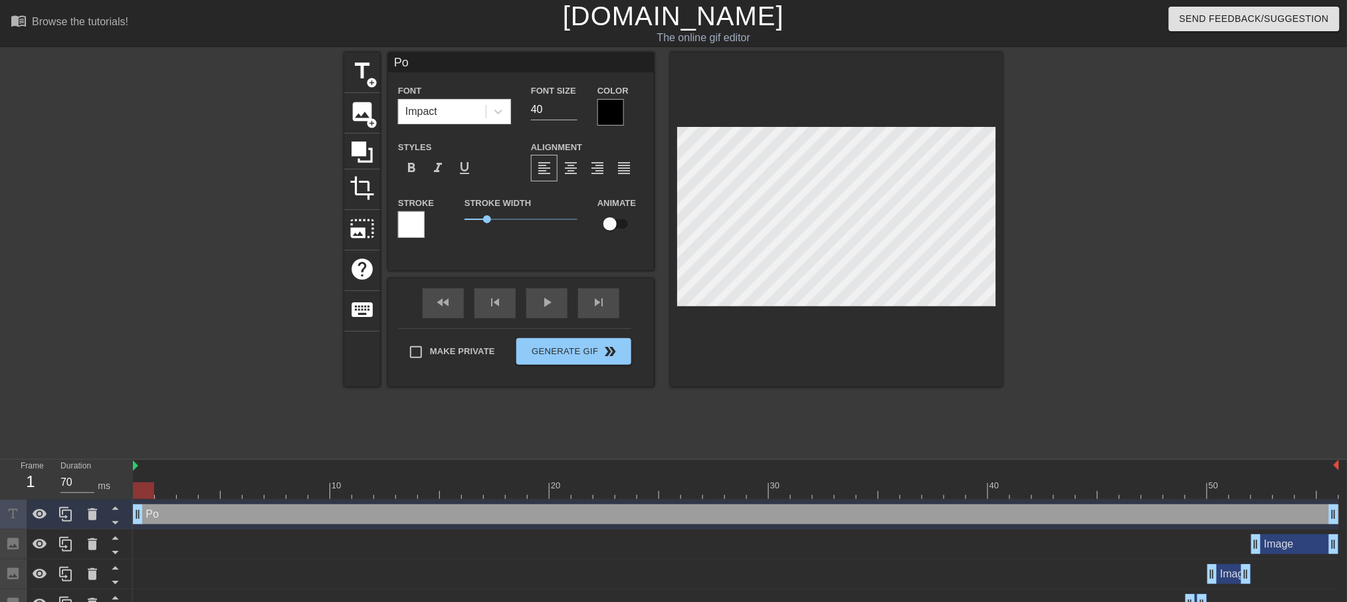
type textarea "Pot"
type input "Pote"
type textarea "Pote"
type input "Poten"
type textarea "Potent"
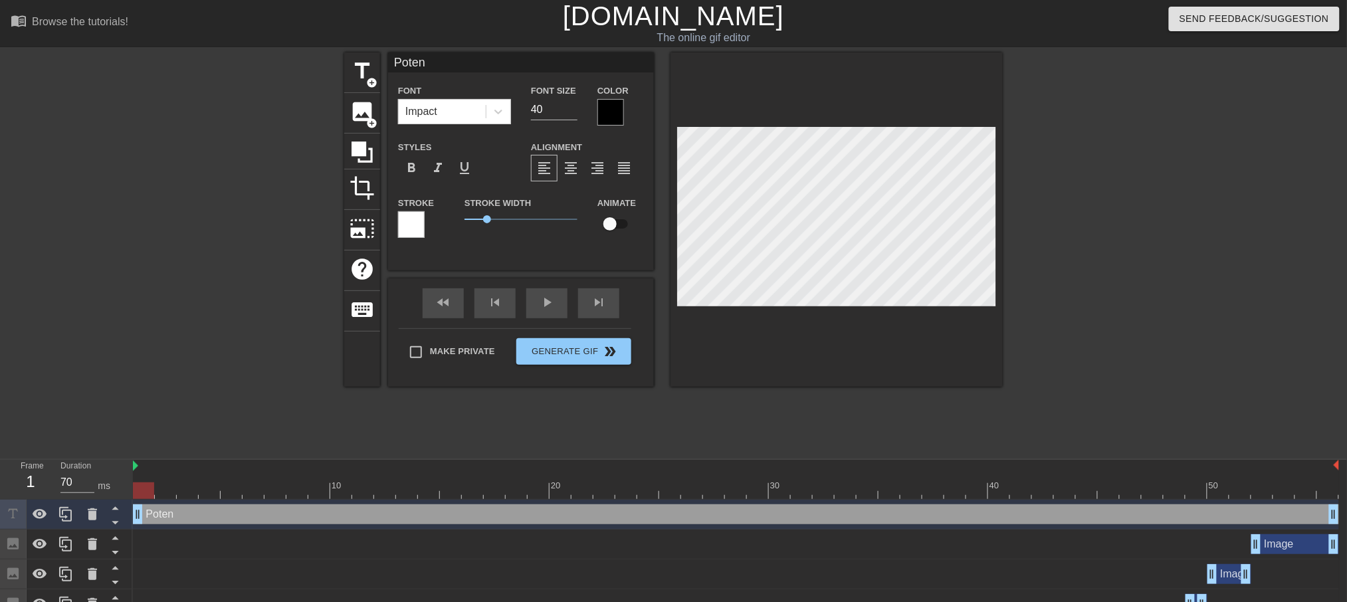
type input "Potent"
type textarea "Potenti"
type input "Potenti"
type textarea "Potentia"
type input "Potentia"
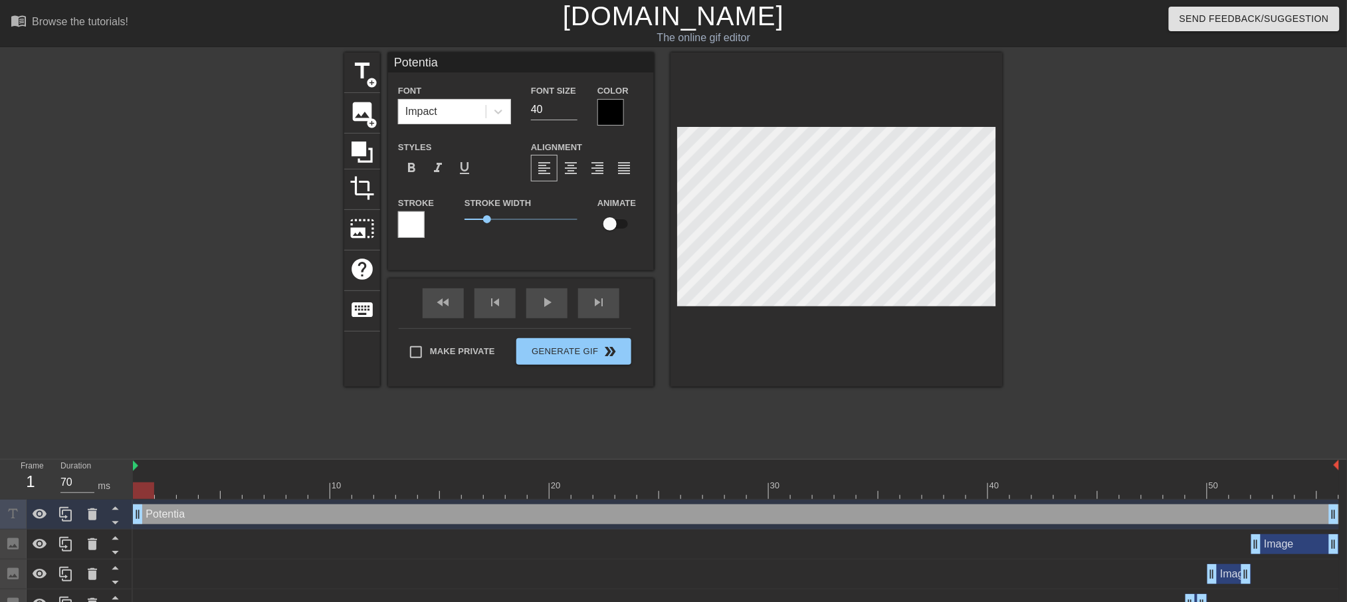
type textarea "Potential"
type input "Potential"
type textarea "Potential"
type input "Potential T"
type textarea "Potential T"
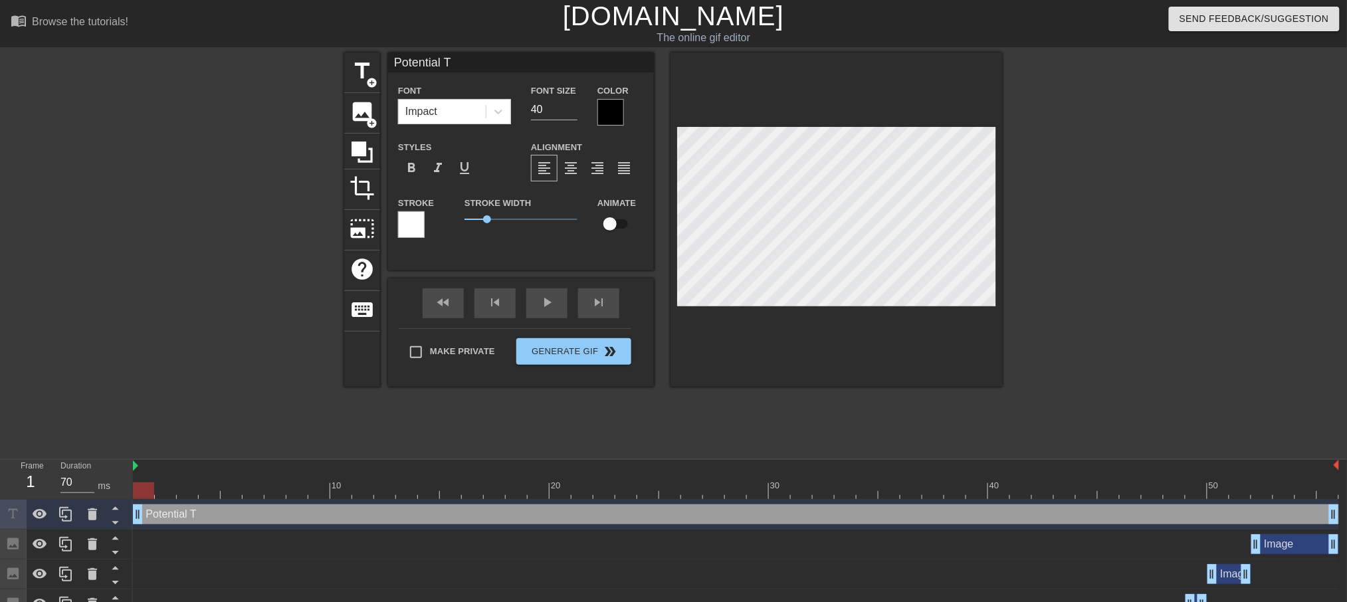
type input "Potential Tr"
type textarea "Potential Tr"
type input "Potential Tro"
type textarea "Potential Tro"
type input "Potential Trop"
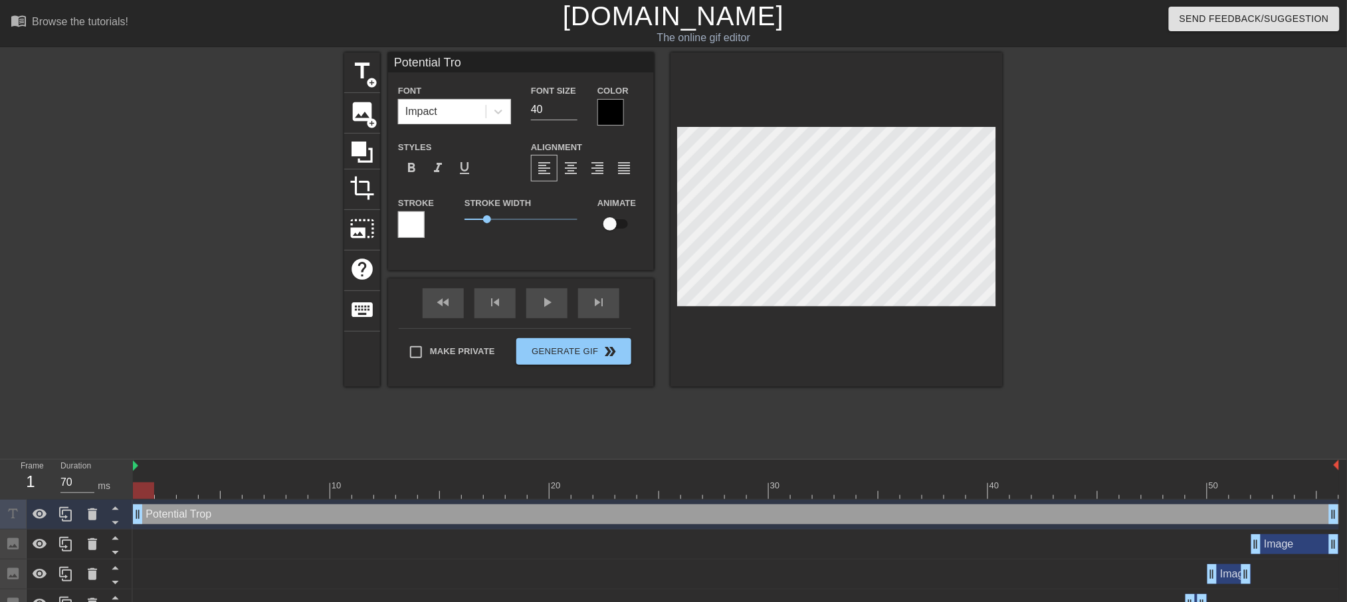
type textarea "Potential Trop"
type input "Potential Tropi"
type textarea "Potential Tropi"
type input "Potential Tropic"
type textarea "Potential Tropic"
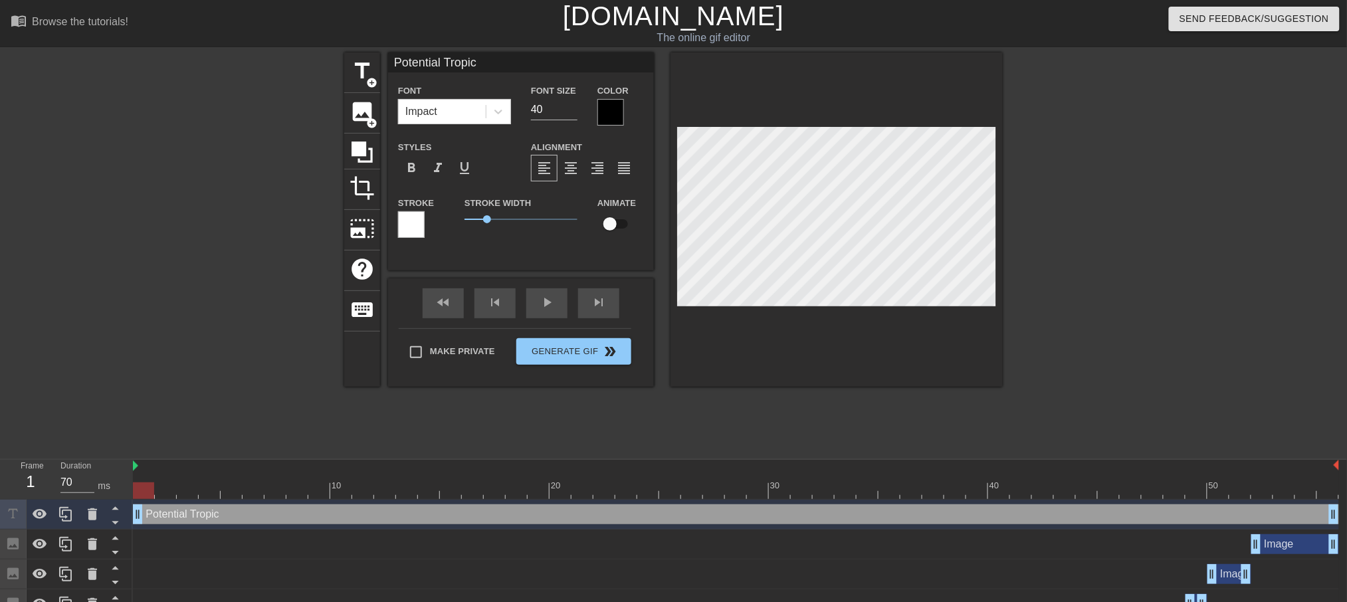
type input "Potential Tropica"
type textarea "Potential Tropica"
type input "Potential Tropical"
type textarea "Potential Tropical"
type input "Potential Tropical"
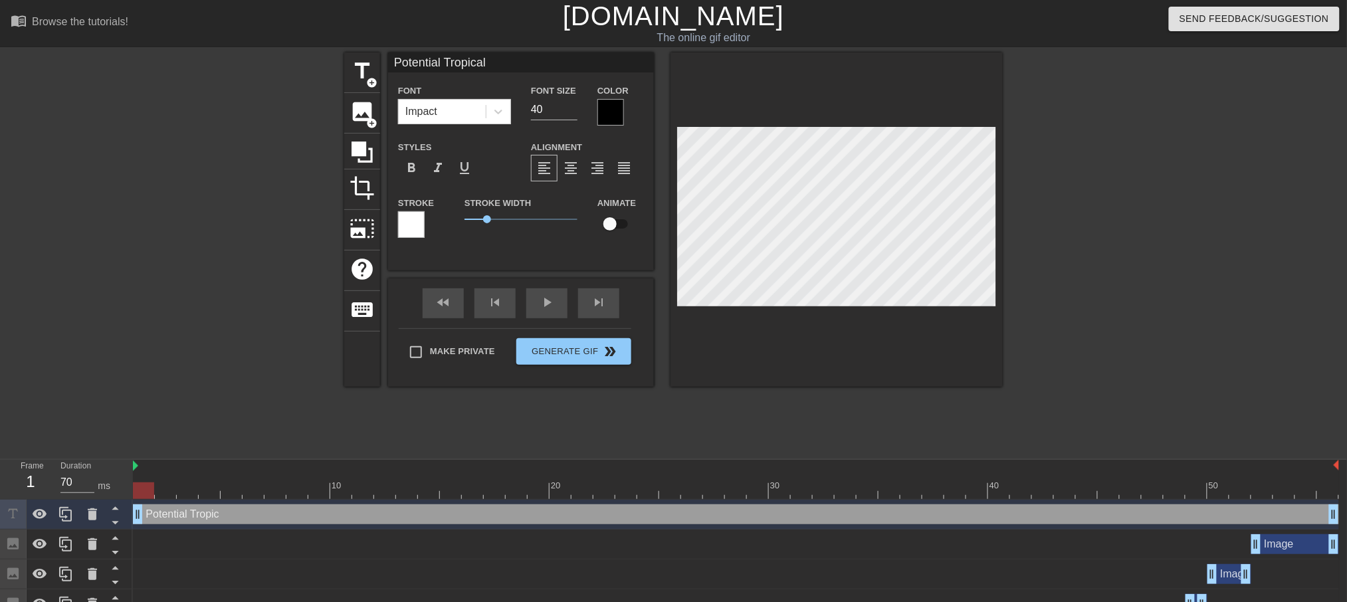
type textarea "Potential Tropical"
type input "Potential Tropical D"
type textarea "Potential Tropical D"
type input "Potential Tropical De"
type textarea "Potential Tropical De"
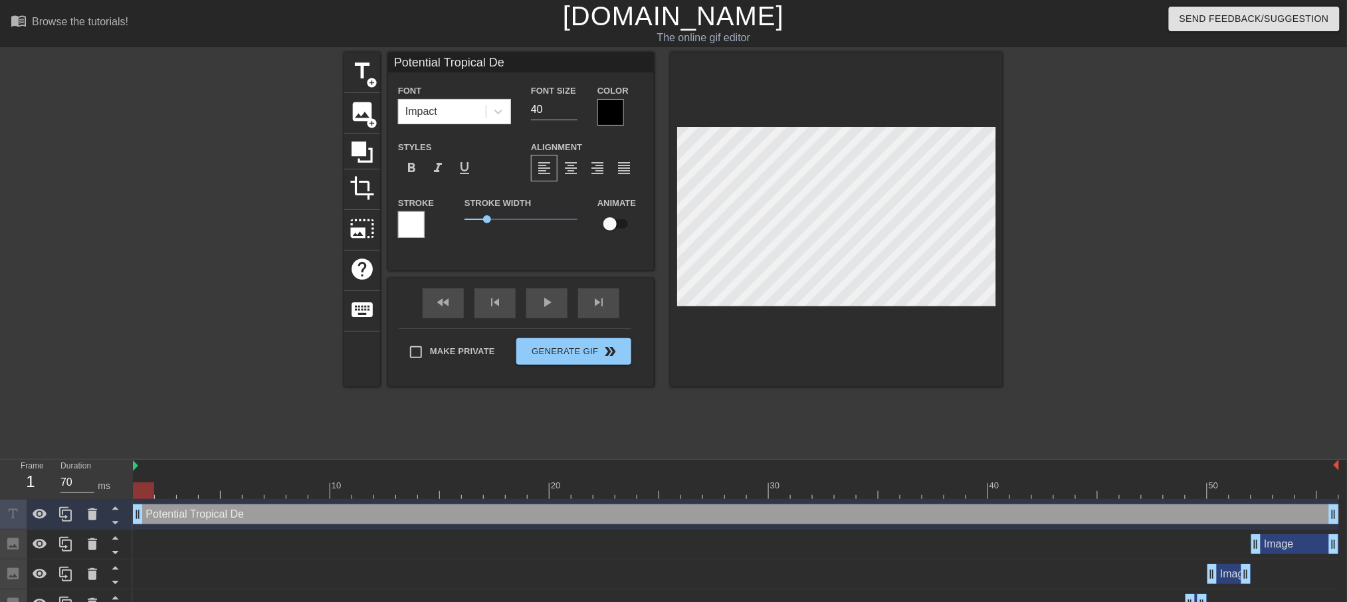
type input "Potential Tropical Dev"
type textarea "Potential Tropical Dev"
type input "Potential Tropical Deve"
type textarea "Potential Tropical Devel"
type input "Potential Tropical Develo"
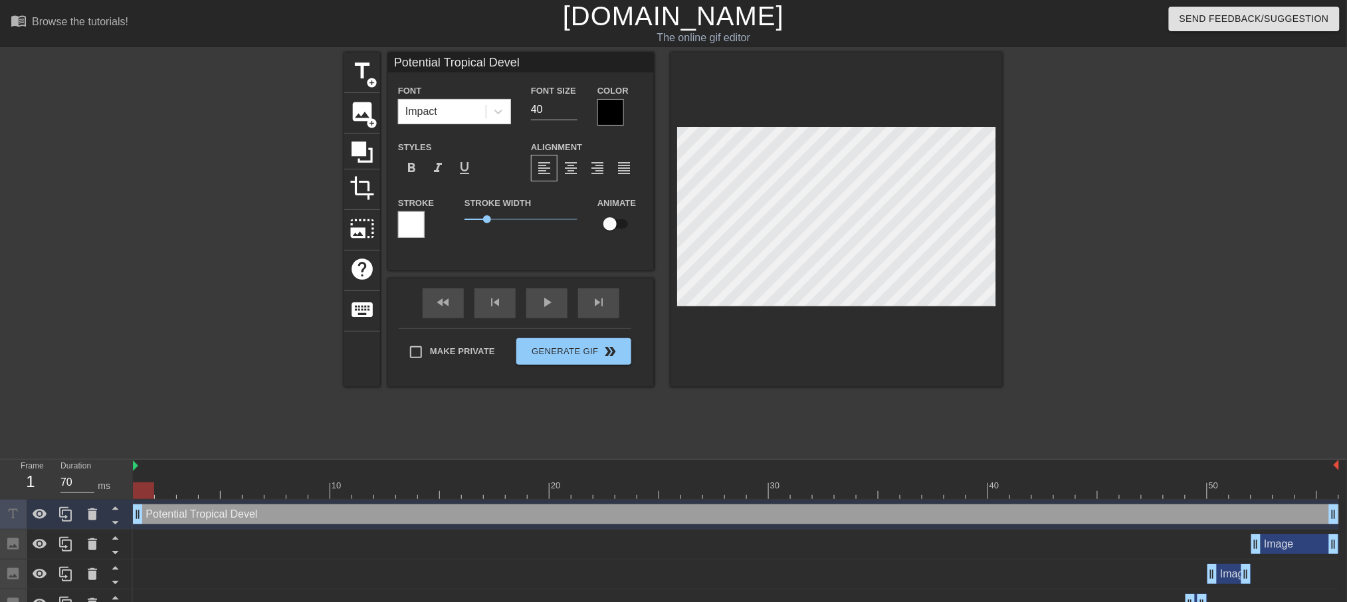
type textarea "Potential Tropical Develo"
type input "Potential Tropical Develop"
type textarea "Potential Tropical Develop"
type input "Potential Tropical Developm"
type textarea "Potential Tropical Developm"
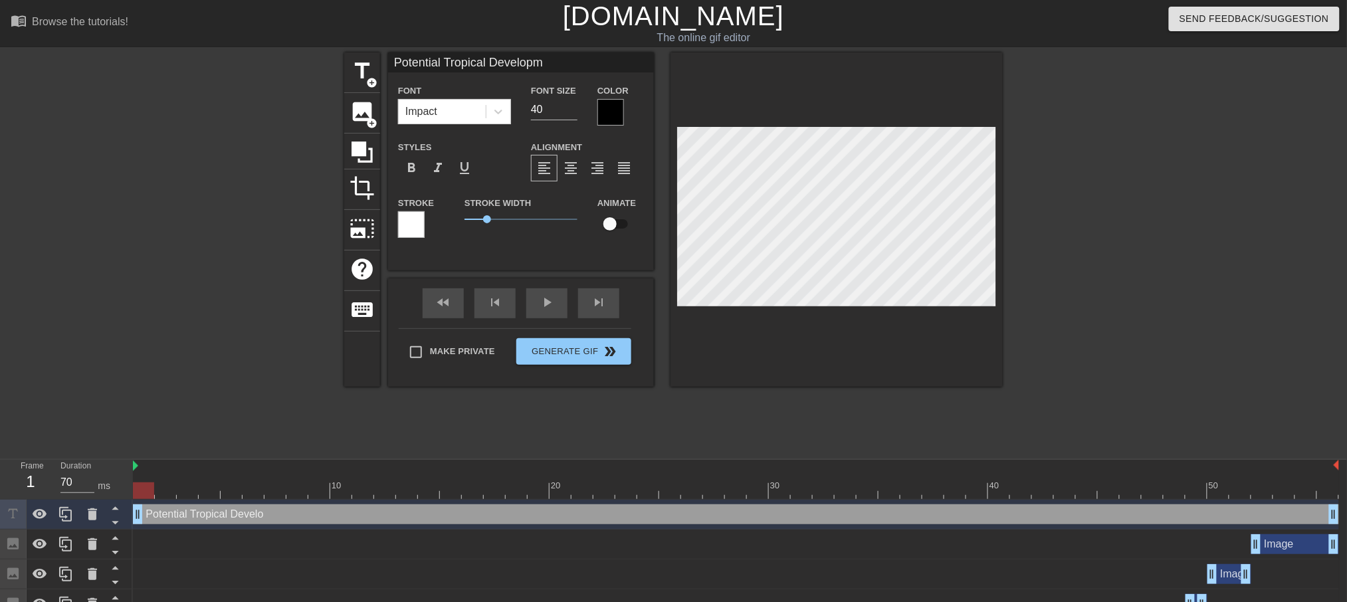
type input "Potential Tropical Developme"
type textarea "Potential Tropical Developme"
type input "Potential Tropical Developmen"
type textarea "Potential Tropical Developmen"
type input "Potential Tropical Development"
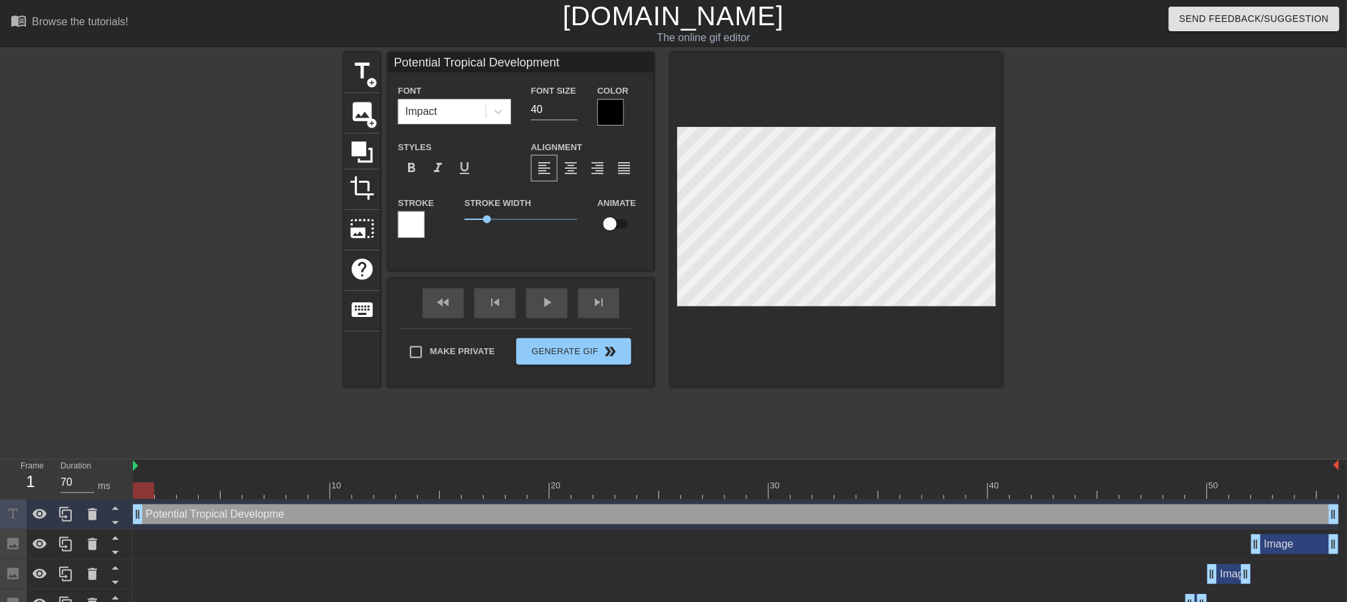
scroll to position [2, 9]
type textarea "Potential Tropical Development"
type input "Potential TropicalDevelopment"
type textarea "Potential TropicalDevelopment"
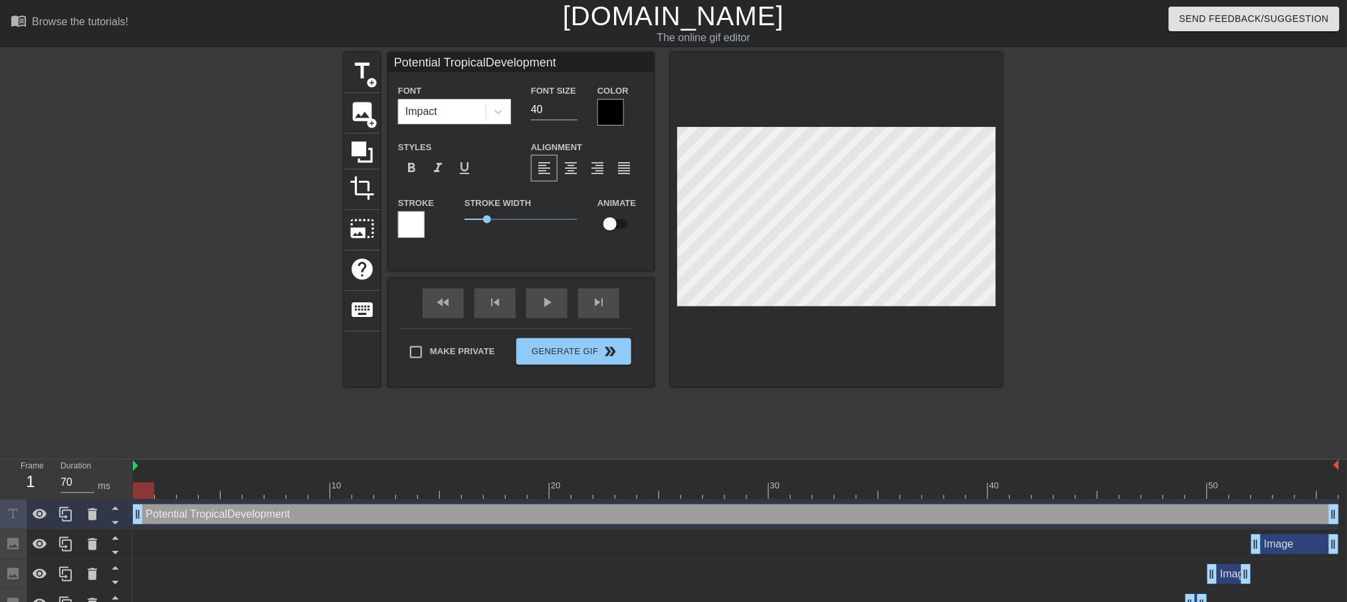
type input "Potential TropicalDevelopment"
type textarea "Potential Tropical Development"
click at [568, 171] on span "format_align_center" at bounding box center [571, 168] width 16 height 16
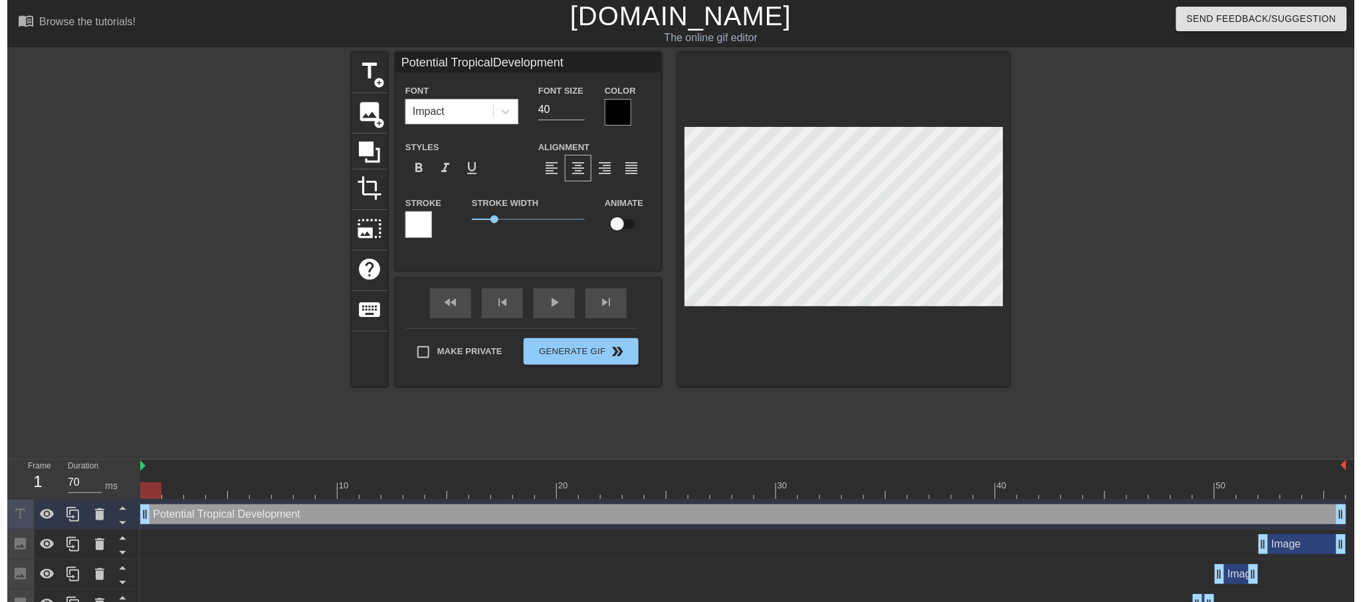
scroll to position [2, 2]
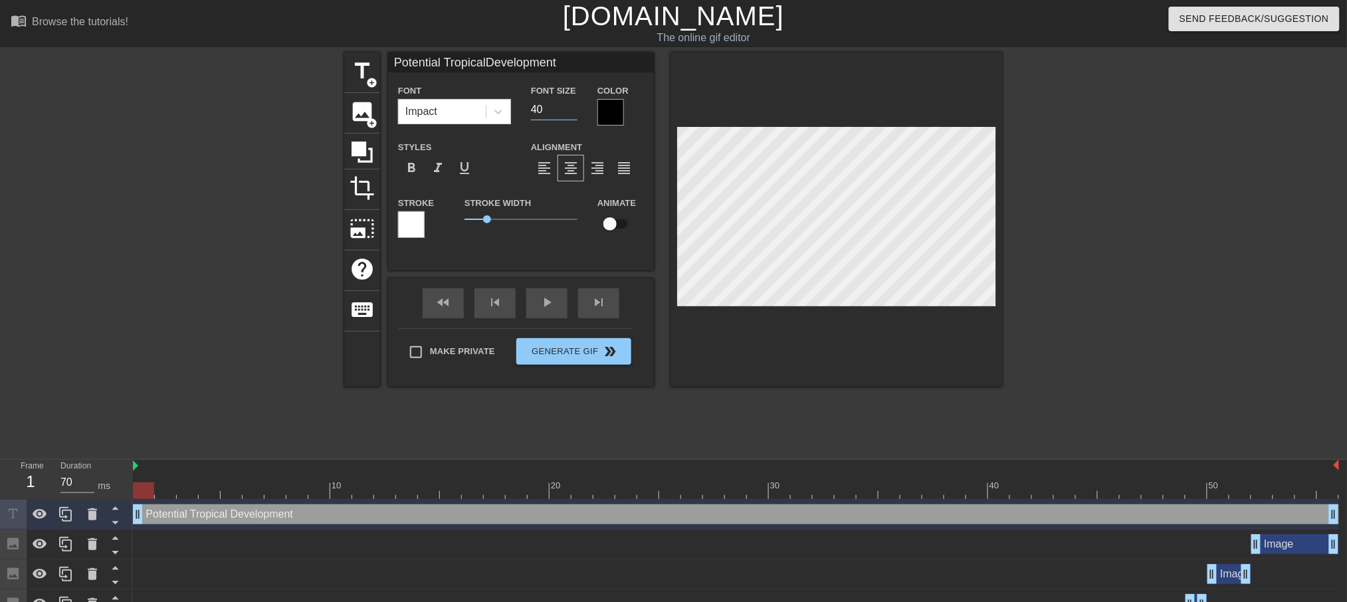
click at [543, 109] on input "40" at bounding box center [554, 109] width 47 height 21
type input "Potential TropicalDevelopment"
type input "2"
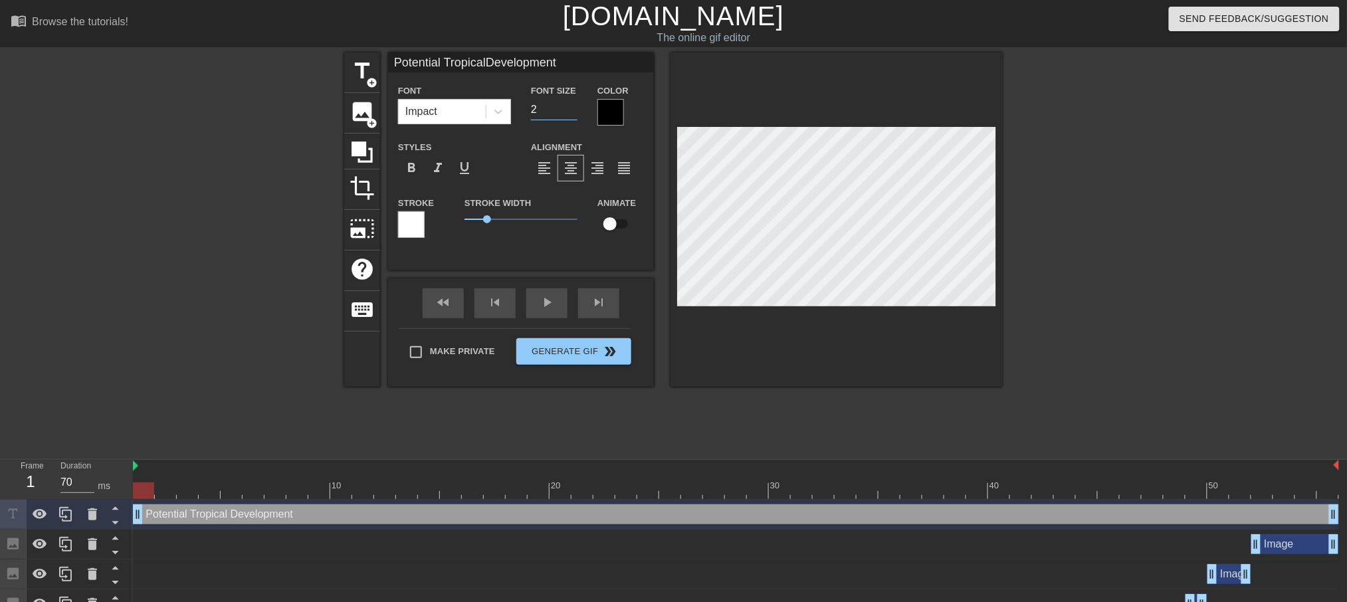
type input "Potential TropicalDevelopment"
type input "20"
click at [543, 109] on input "20" at bounding box center [554, 109] width 47 height 21
type input "Potential TropicalDevelopment"
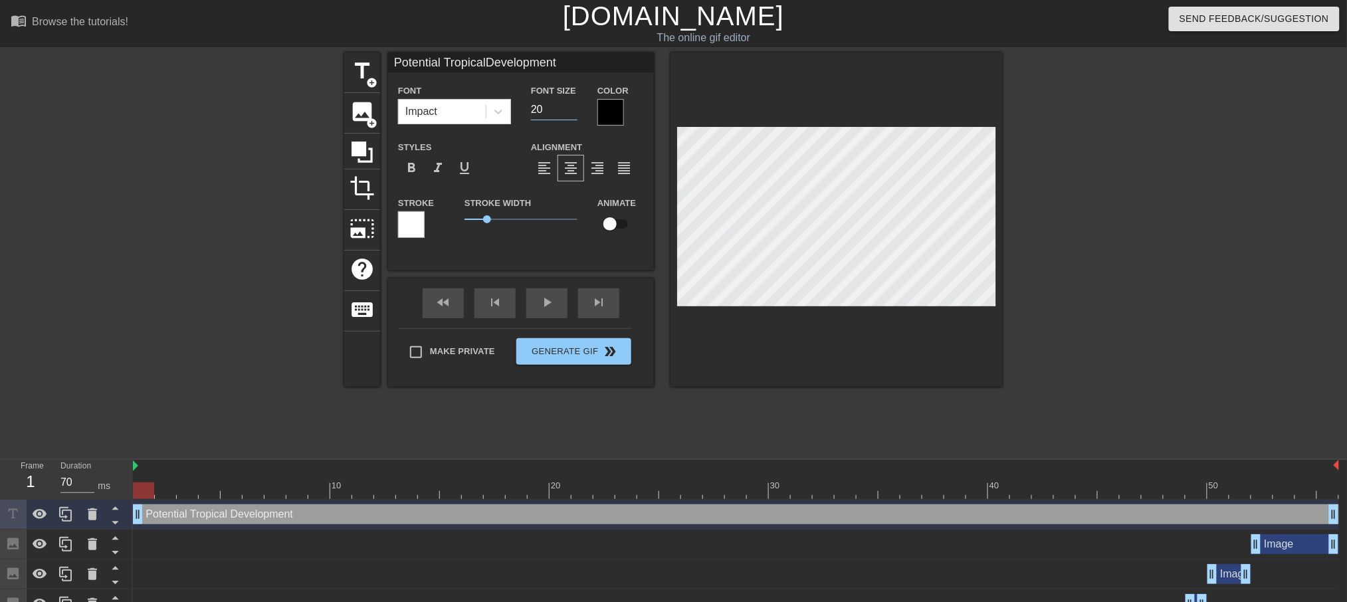
type input "3"
type input "Potential TropicalDevelopment"
type input "30"
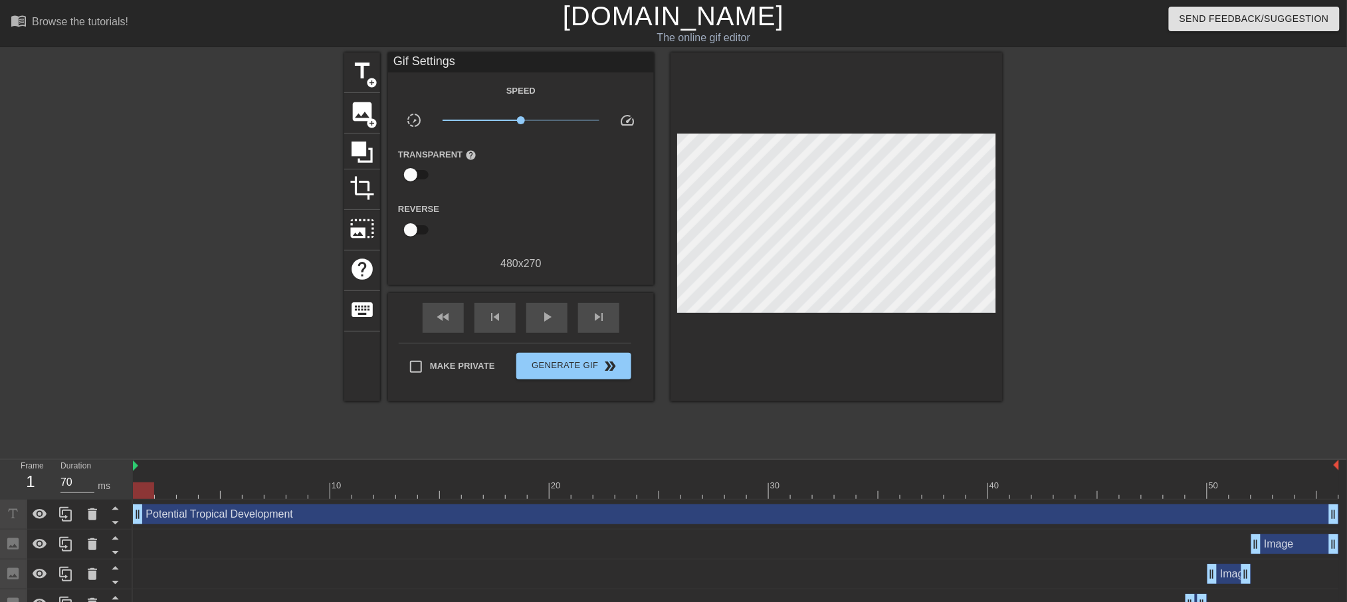
click at [1044, 231] on div at bounding box center [1118, 251] width 199 height 399
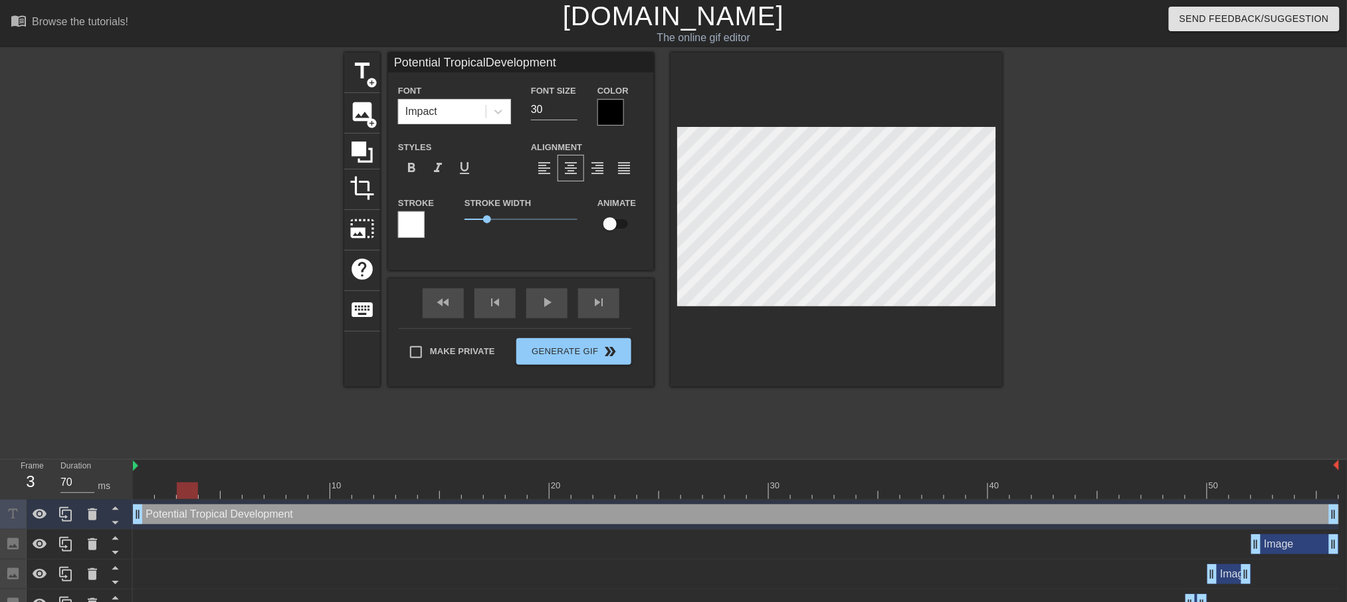
type input "60"
drag, startPoint x: 138, startPoint y: 492, endPoint x: 159, endPoint y: 466, distance: 33.0
click at [159, 466] on div "10 20 30 40 50" at bounding box center [736, 479] width 1206 height 39
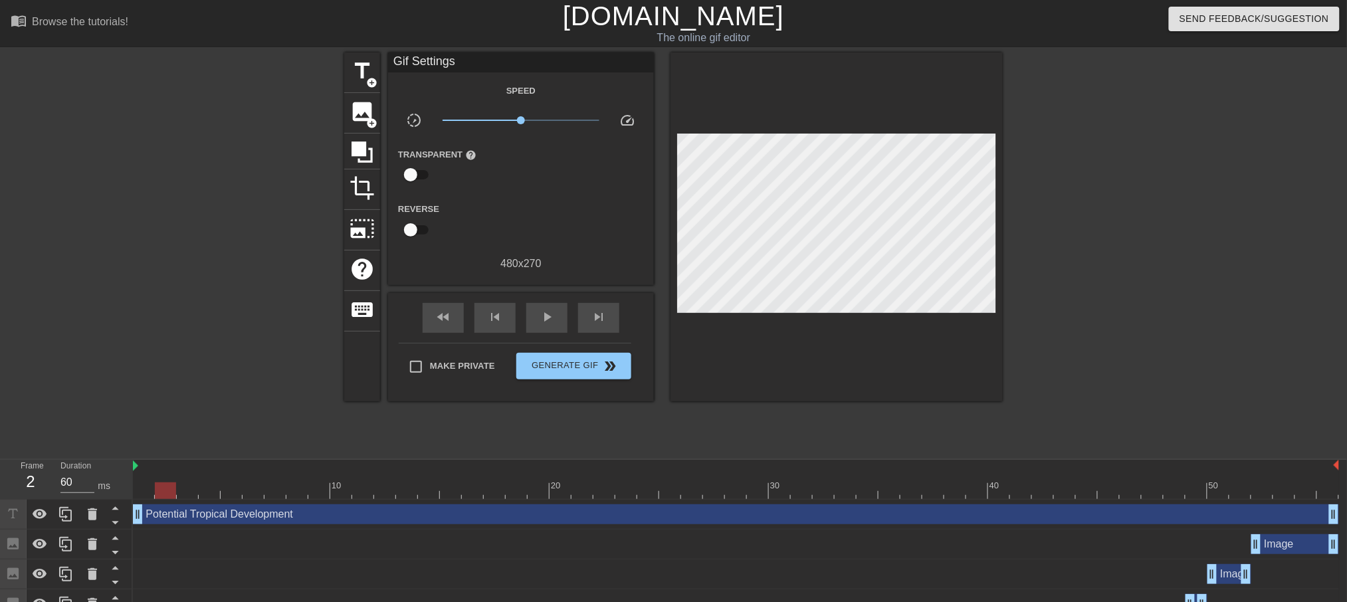
click at [1108, 304] on div at bounding box center [1118, 251] width 199 height 399
click at [583, 365] on span "Generate Gif double_arrow" at bounding box center [574, 366] width 104 height 16
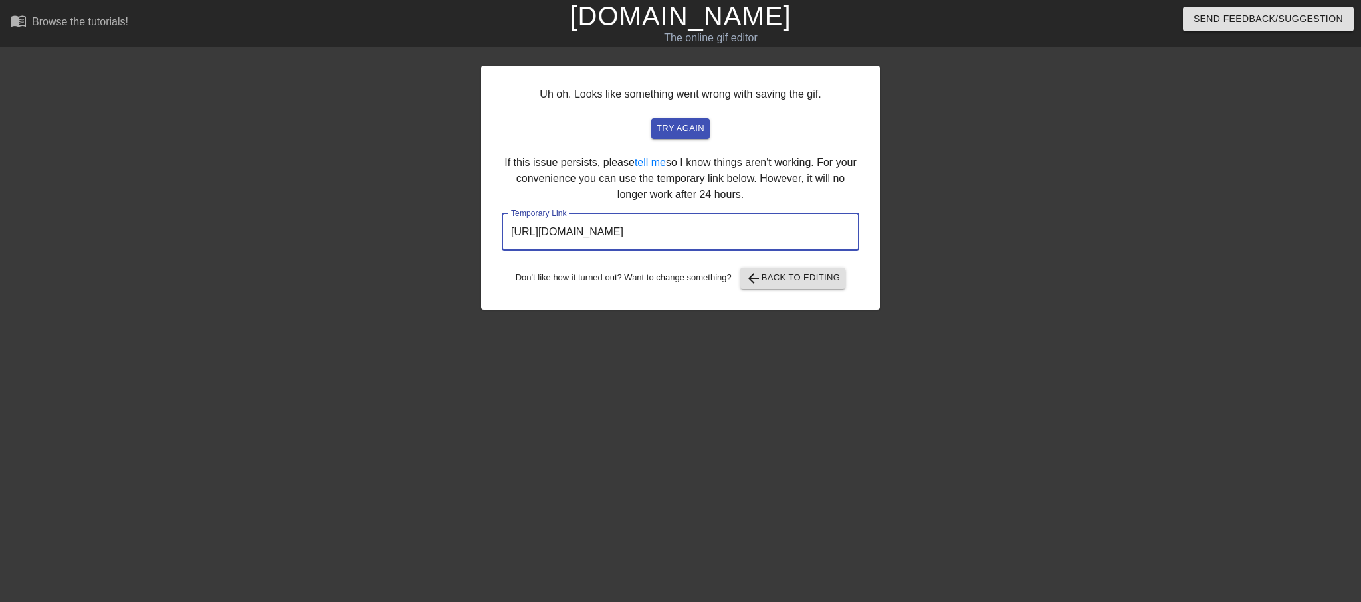
drag, startPoint x: 796, startPoint y: 233, endPoint x: 436, endPoint y: 205, distance: 361.1
click at [436, 205] on div "Uh oh. Looks like something went wrong with saving the gif. try again If this i…" at bounding box center [680, 251] width 1361 height 399
